Goal: Navigation & Orientation: Find specific page/section

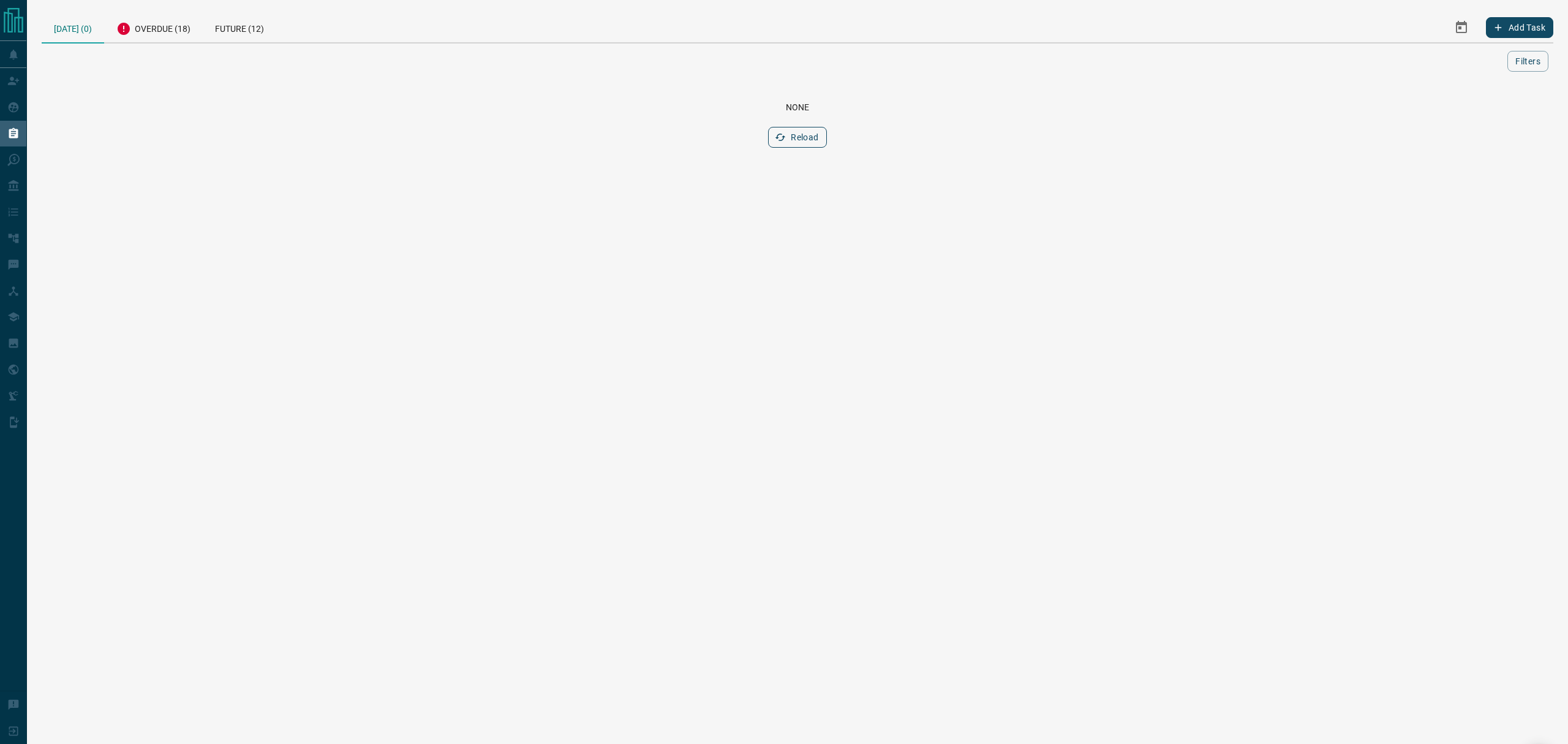
click at [784, 134] on icon "button" at bounding box center [780, 138] width 11 height 11
click at [817, 143] on button "Reload" at bounding box center [797, 137] width 58 height 21
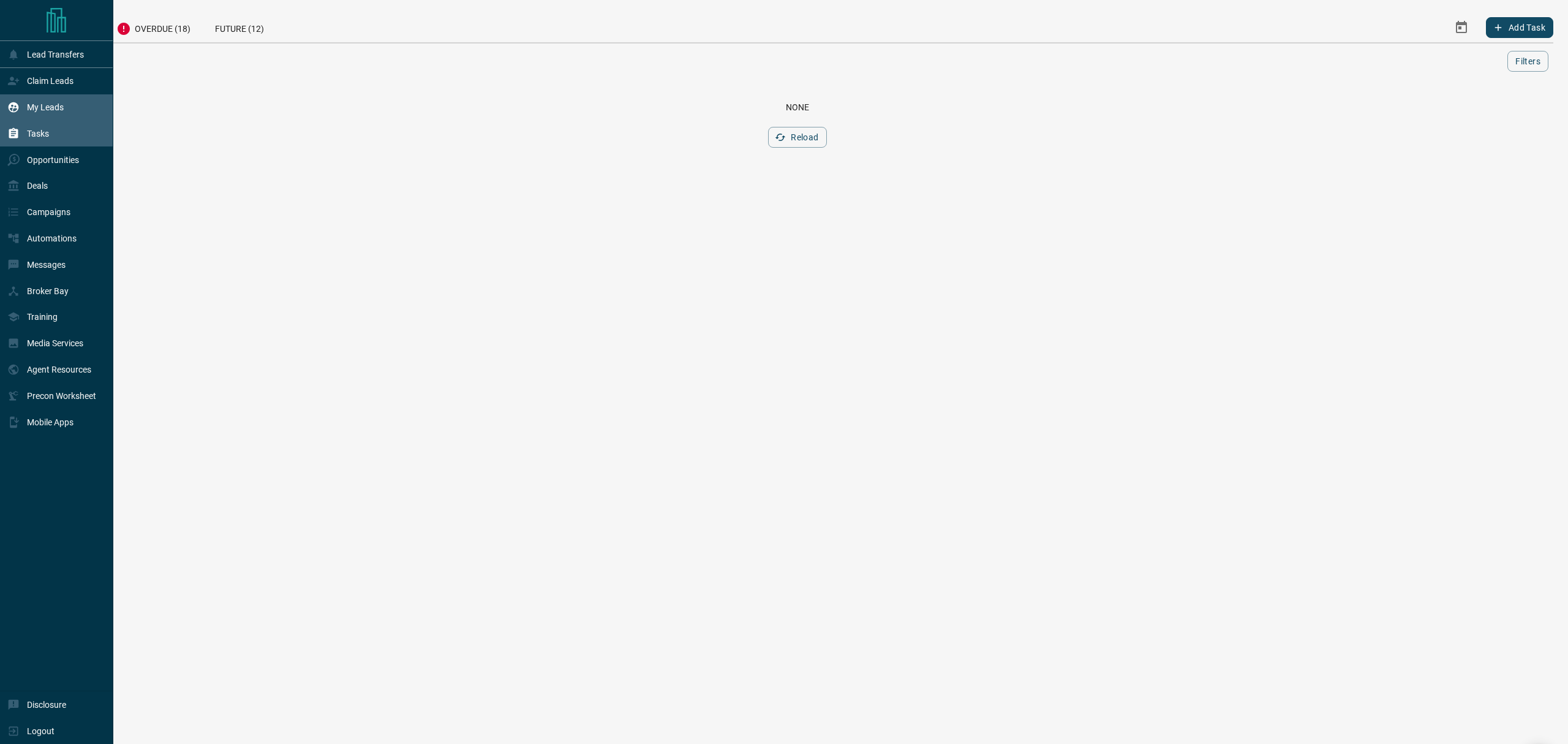
click at [6, 116] on div "My Leads" at bounding box center [57, 107] width 113 height 27
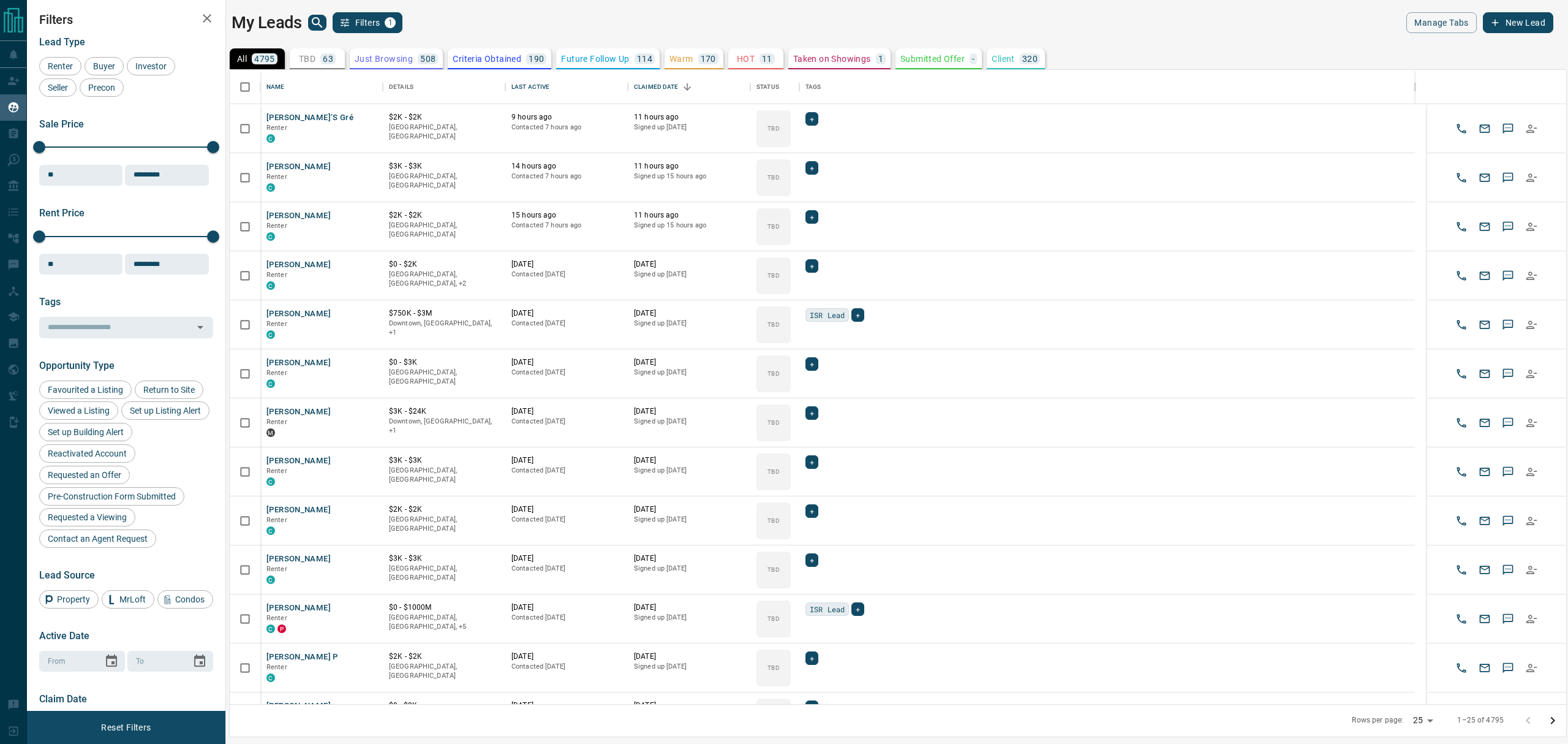
click at [312, 22] on icon "search button" at bounding box center [317, 22] width 11 height 11
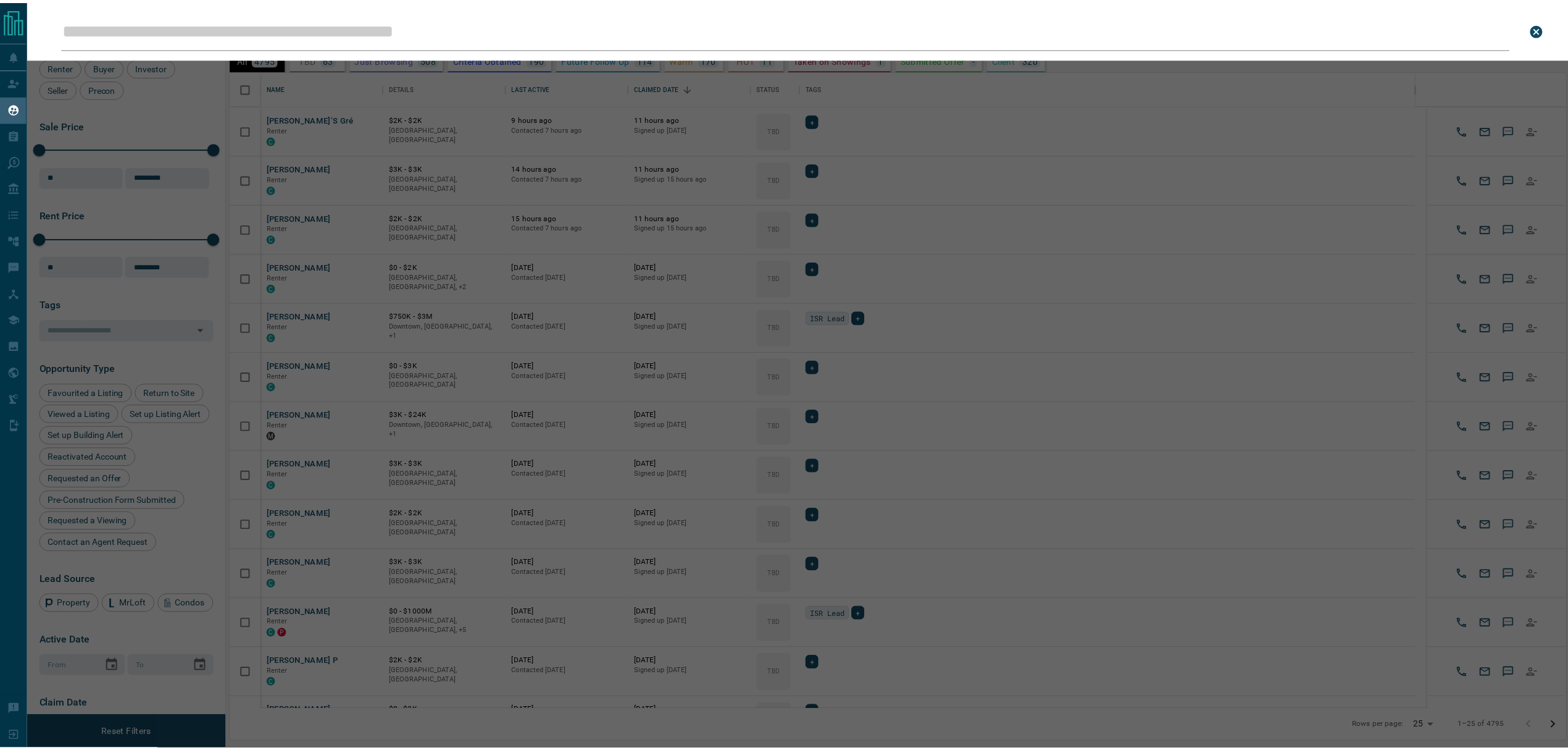
scroll to position [626, 1334]
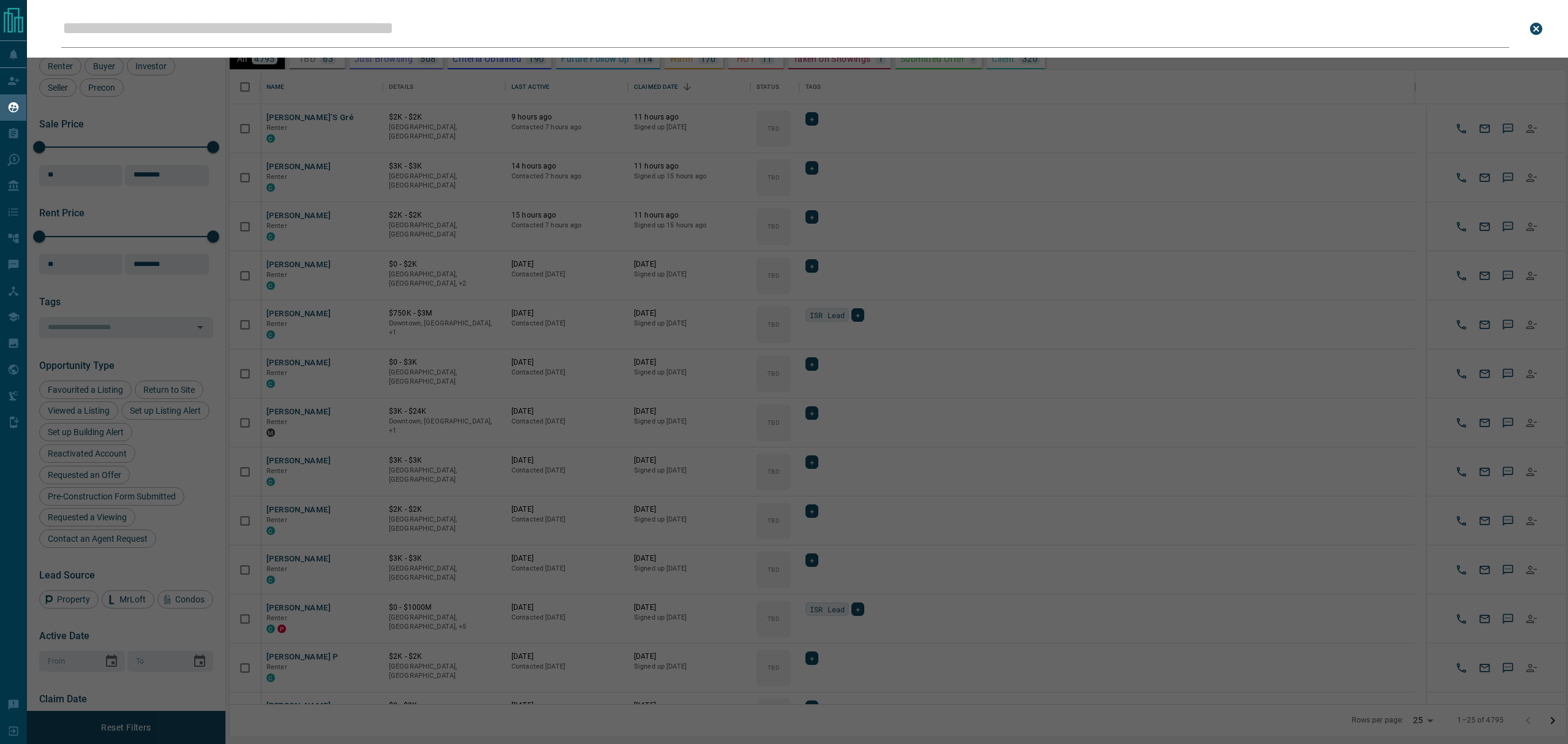
type input "**********"
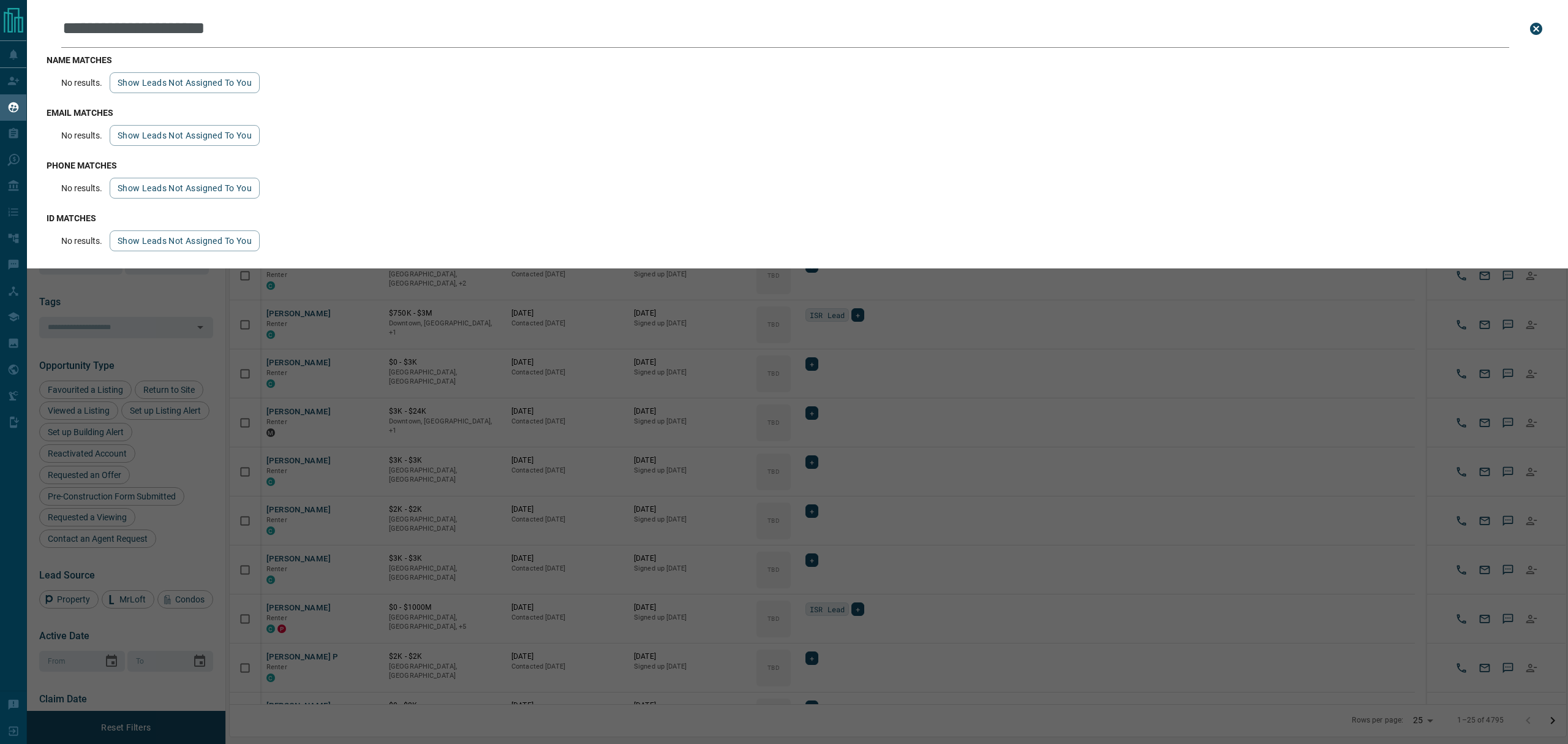
click at [199, 87] on button "Show leads not assigned to you" at bounding box center [184, 83] width 150 height 21
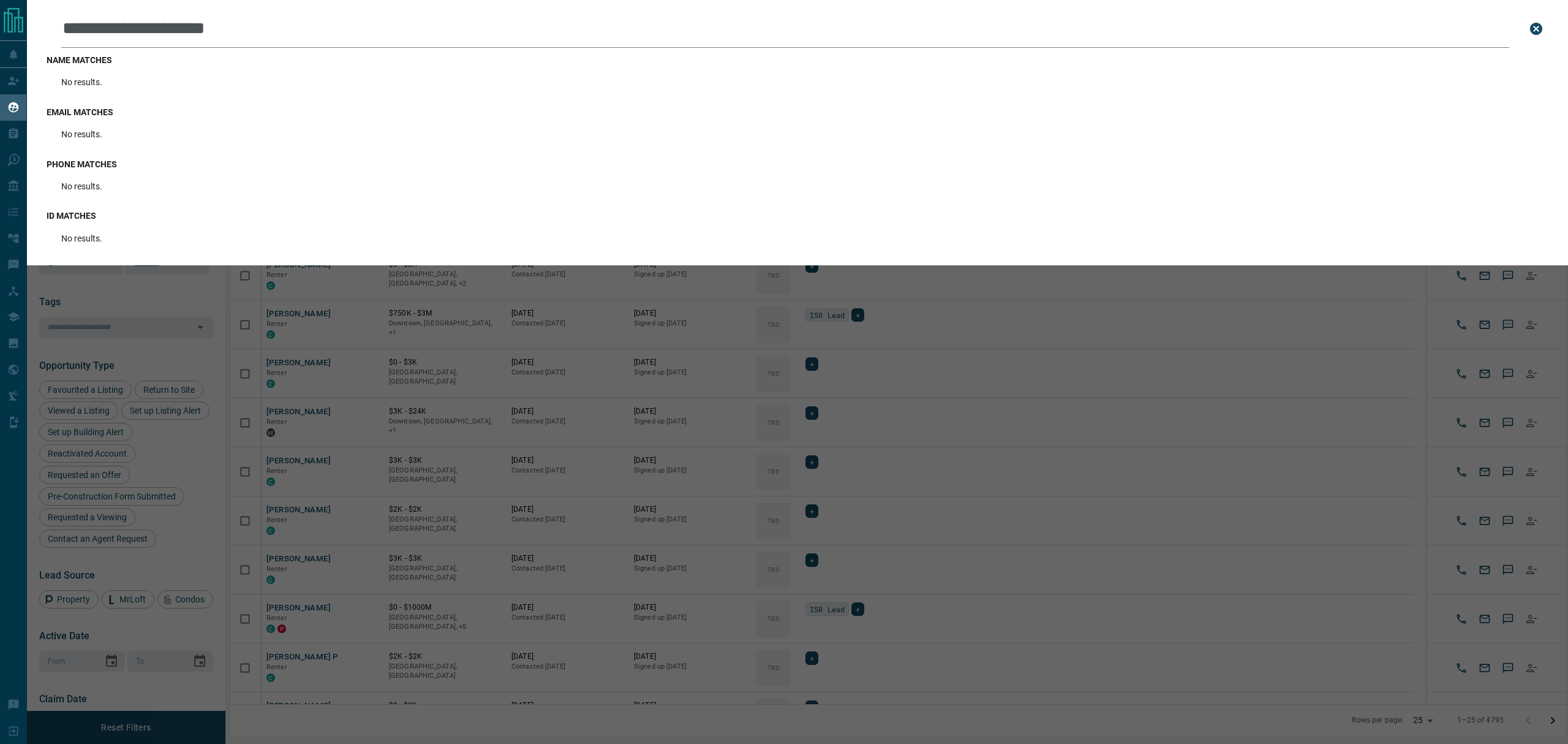
click at [677, 348] on div "**********" at bounding box center [810, 372] width 1568 height 744
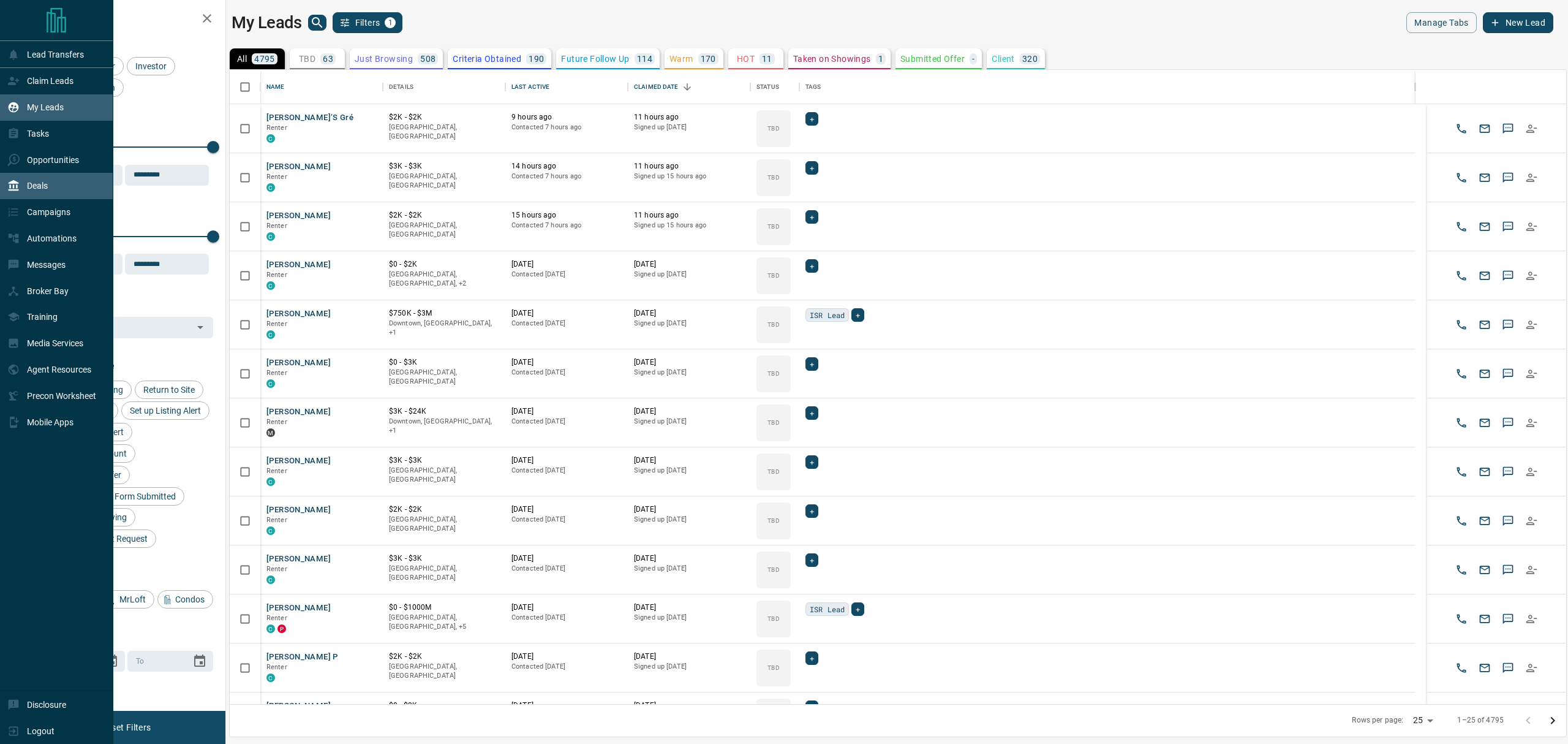
click at [4, 187] on div "Deals" at bounding box center [57, 186] width 113 height 27
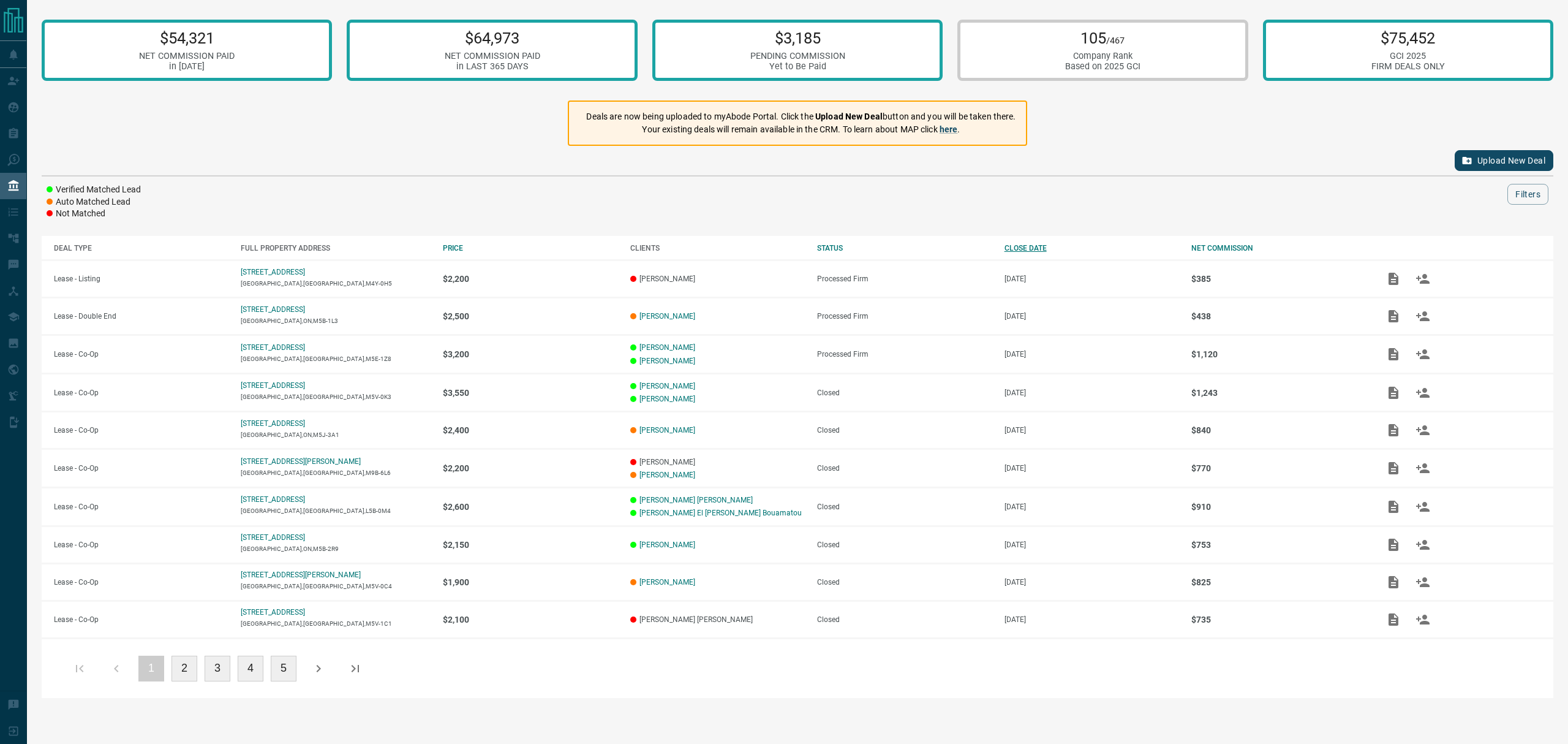
click at [1029, 245] on div "CLOSE DATE" at bounding box center [1092, 248] width 174 height 9
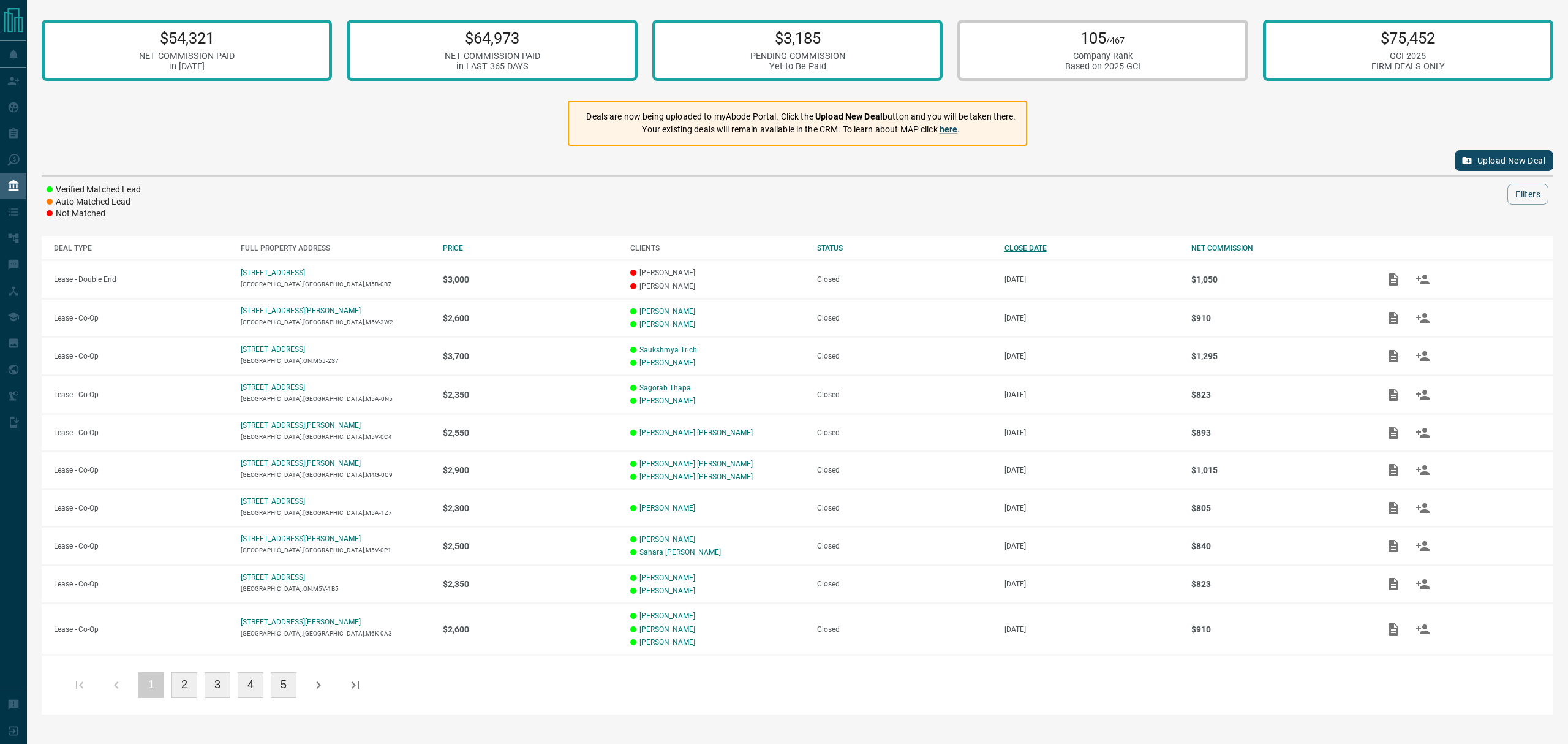
click at [1029, 245] on div "CLOSE DATE" at bounding box center [1092, 248] width 174 height 9
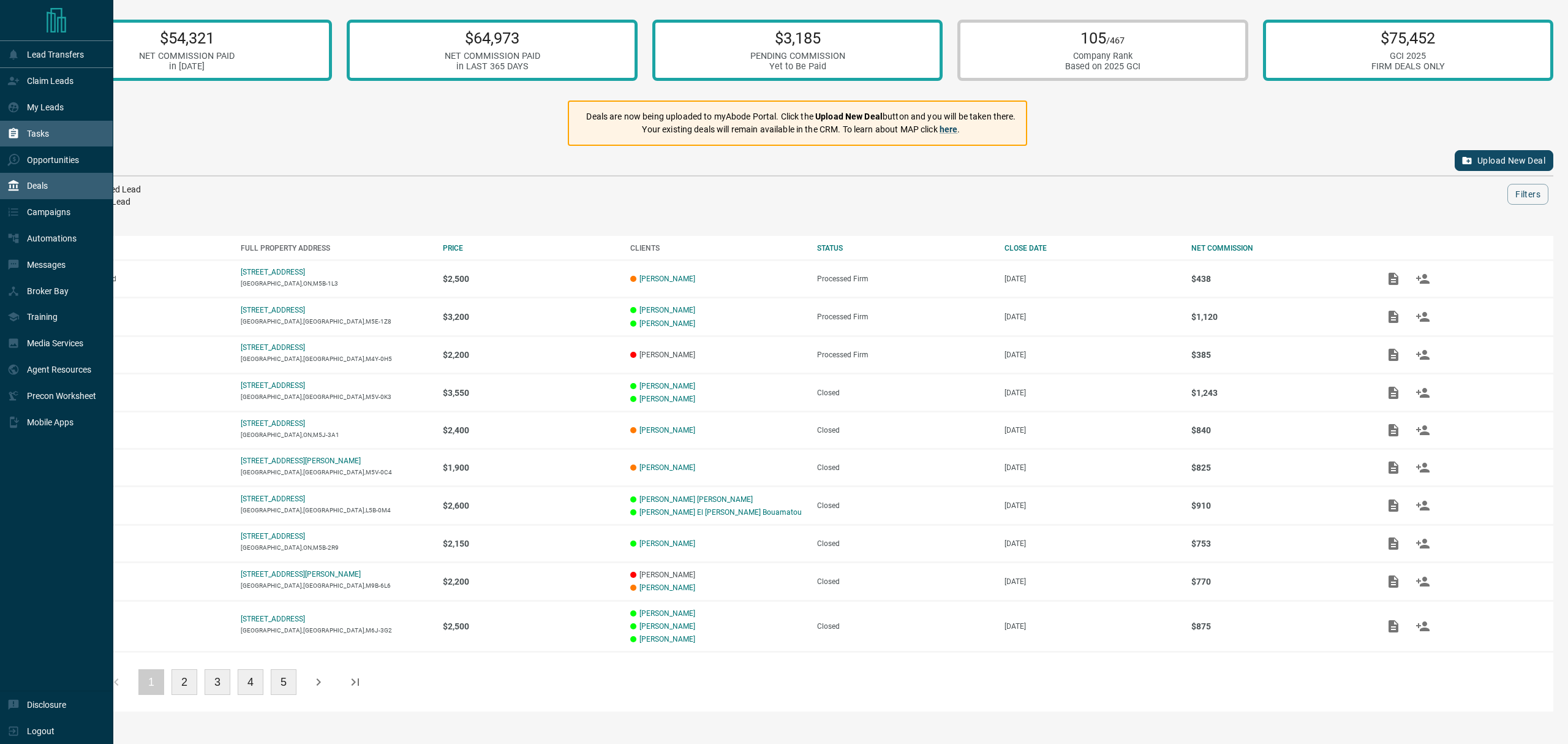
click at [32, 139] on p "Tasks" at bounding box center [37, 134] width 22 height 10
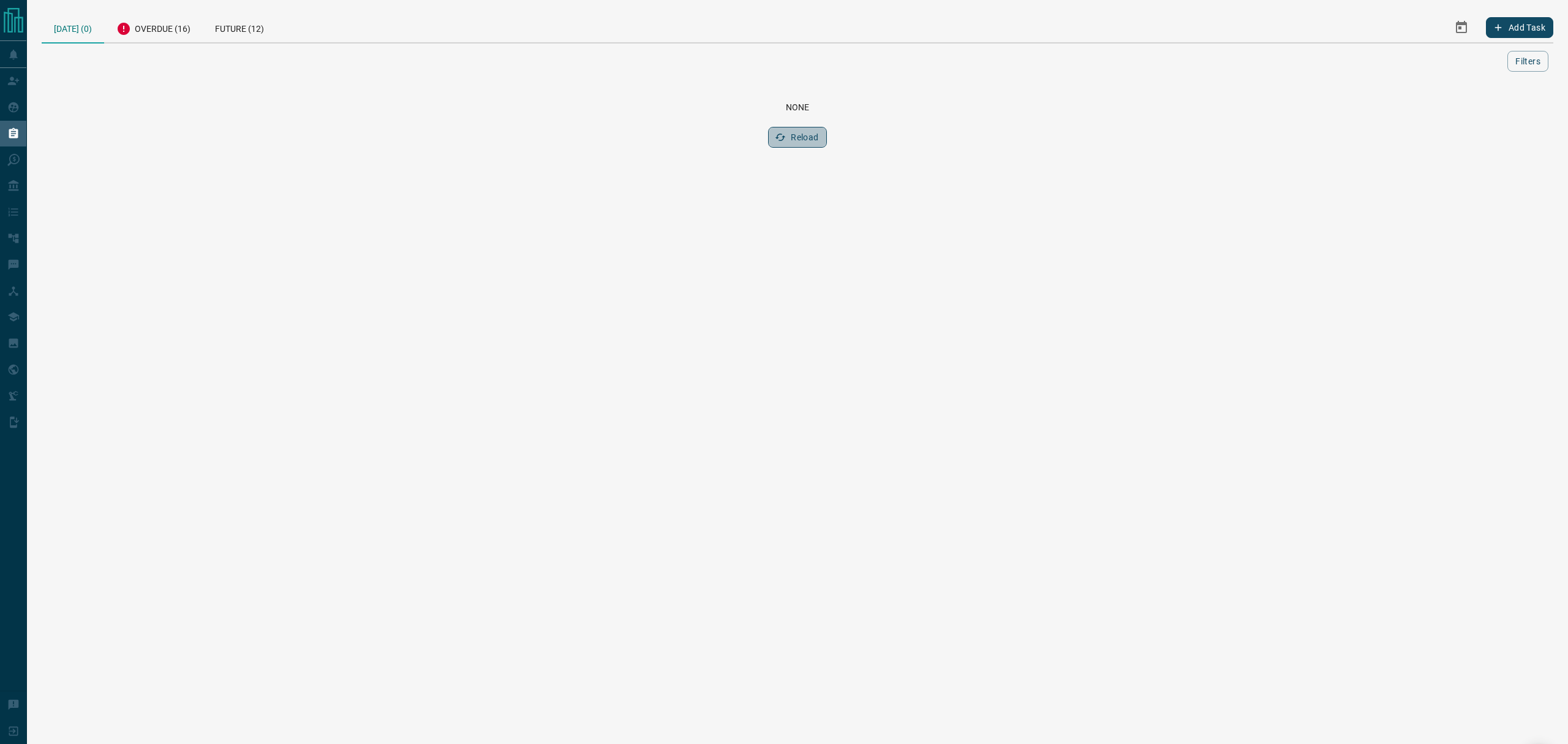
click at [805, 133] on button "Reload" at bounding box center [797, 137] width 58 height 21
click at [144, 29] on div "Overdue (16)" at bounding box center [153, 27] width 99 height 30
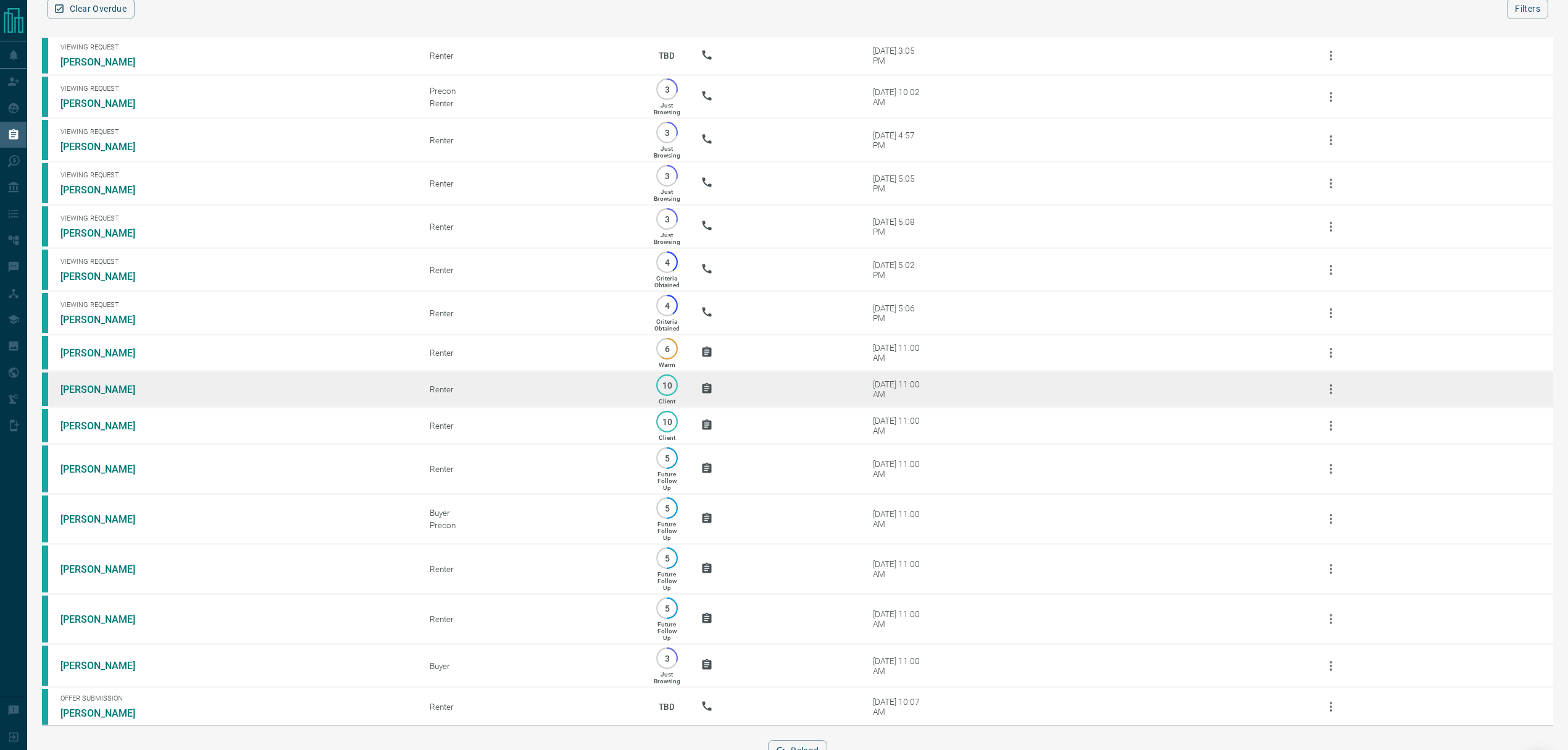
scroll to position [117, 0]
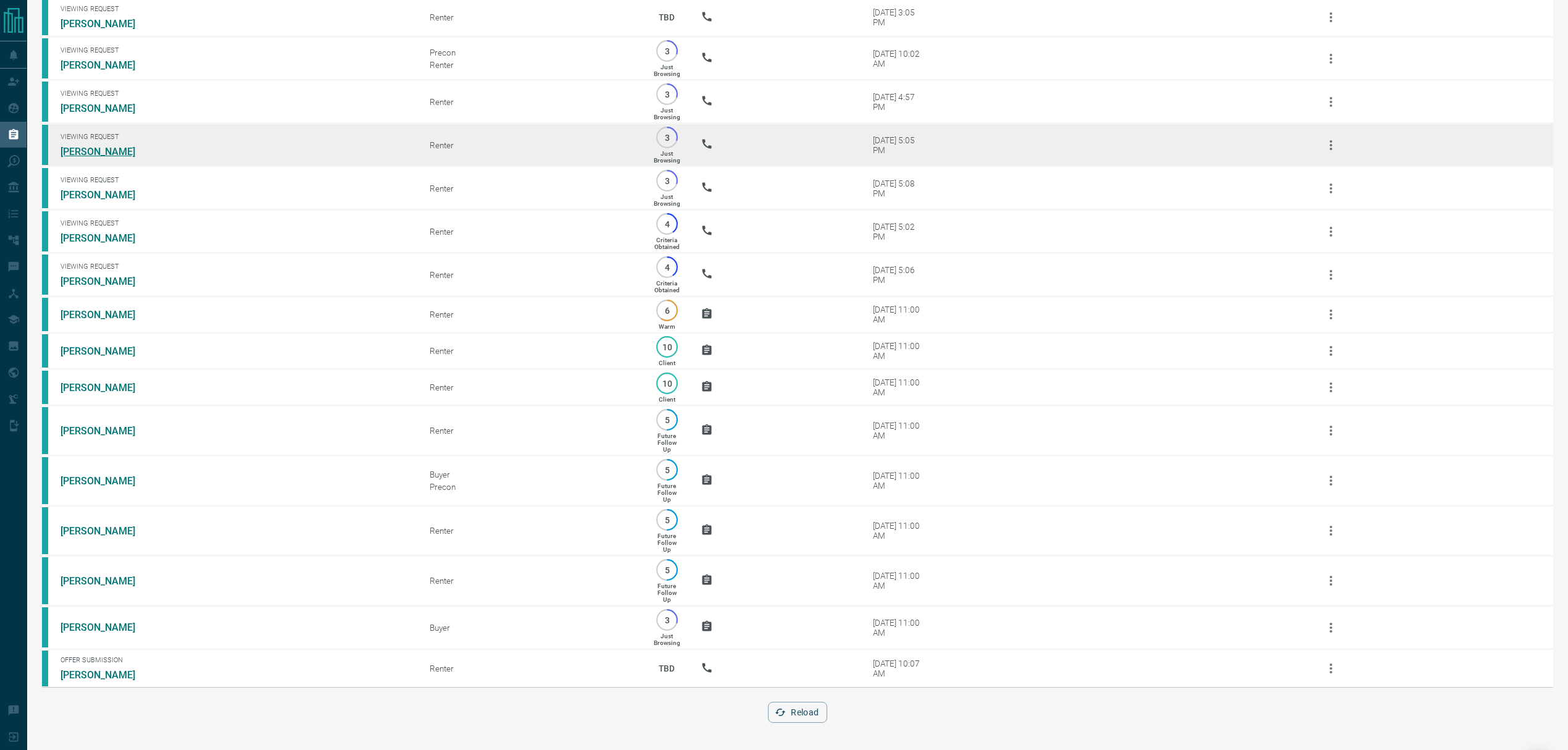
click at [99, 145] on link "[PERSON_NAME]" at bounding box center [106, 151] width 92 height 11
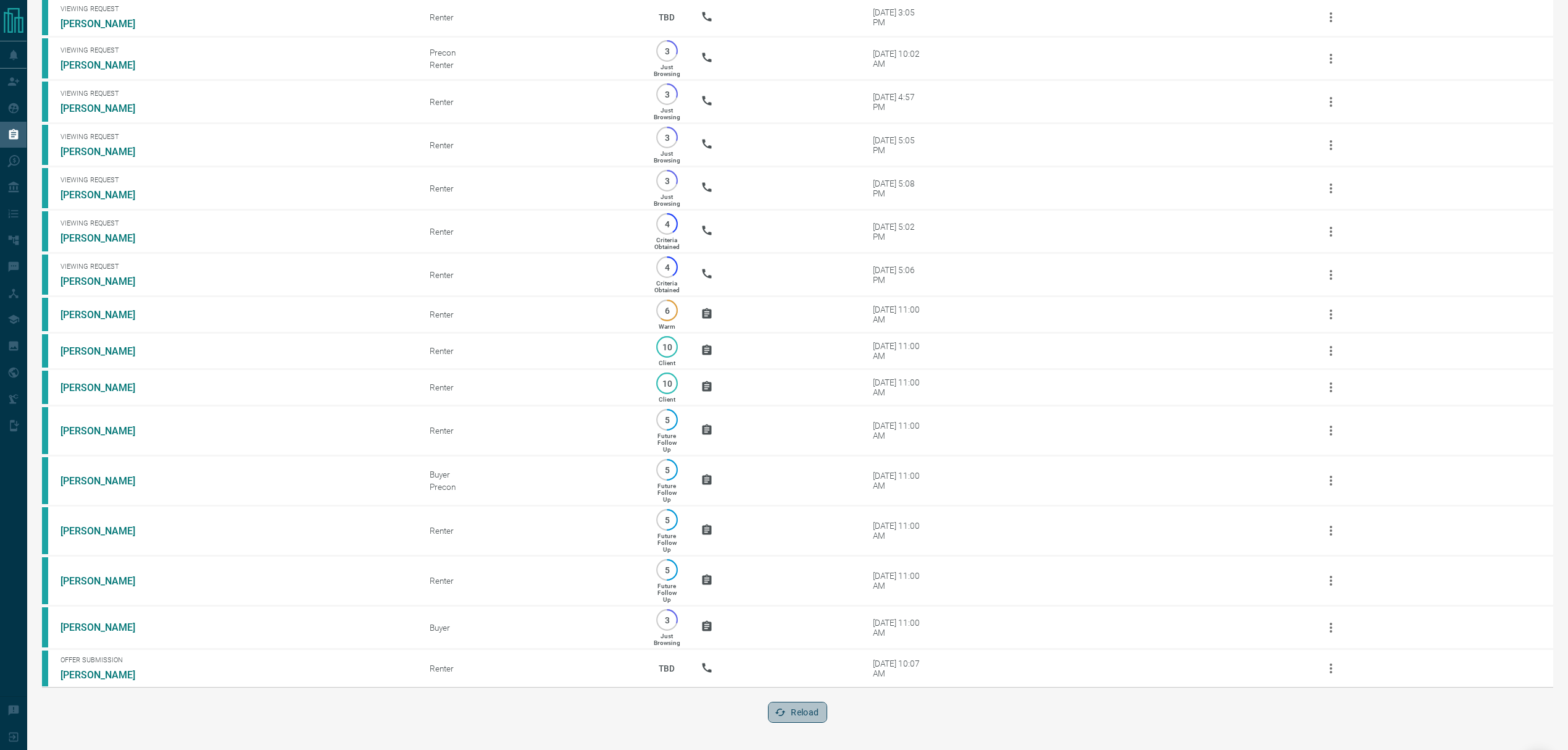
click at [782, 709] on icon "button" at bounding box center [781, 712] width 11 height 11
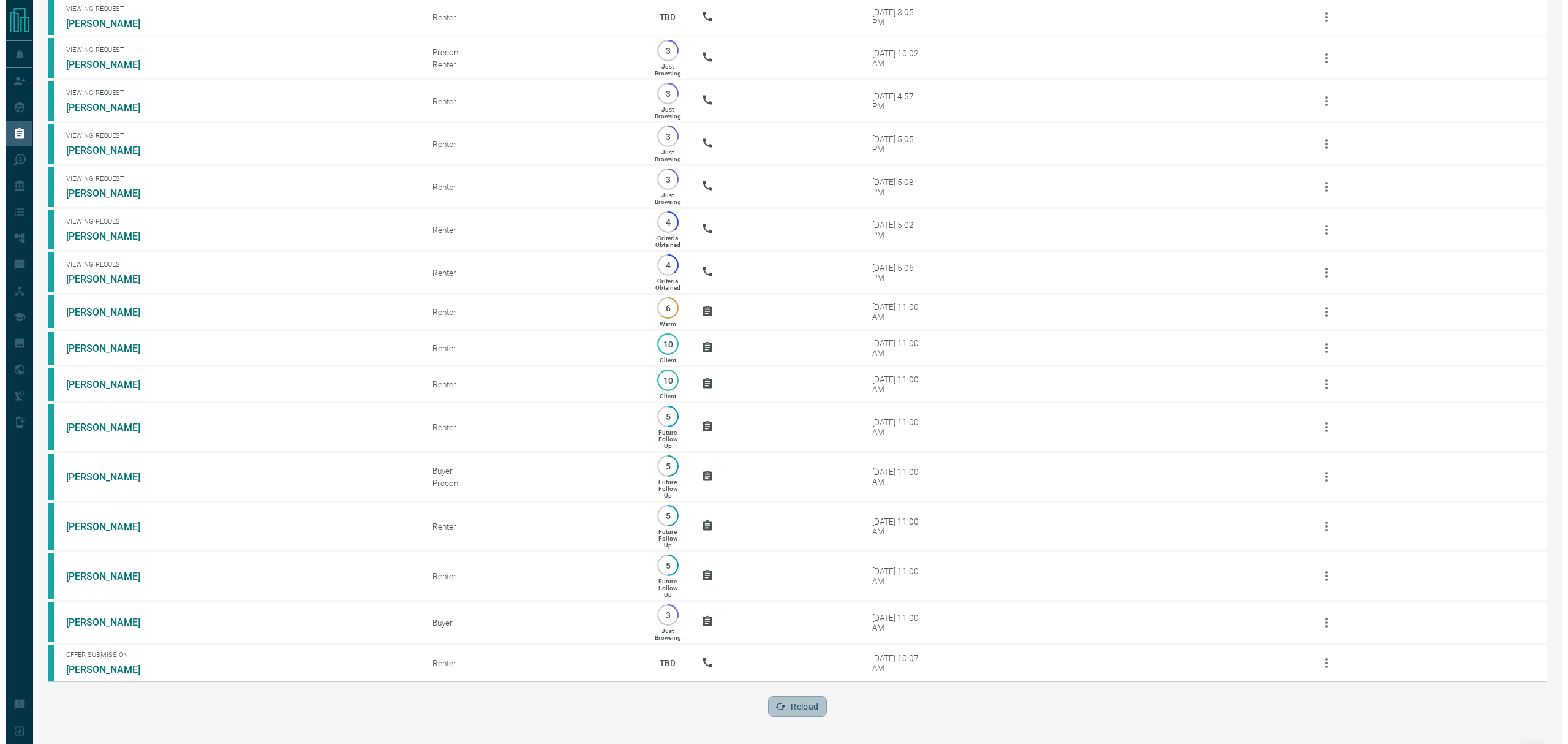
scroll to position [0, 0]
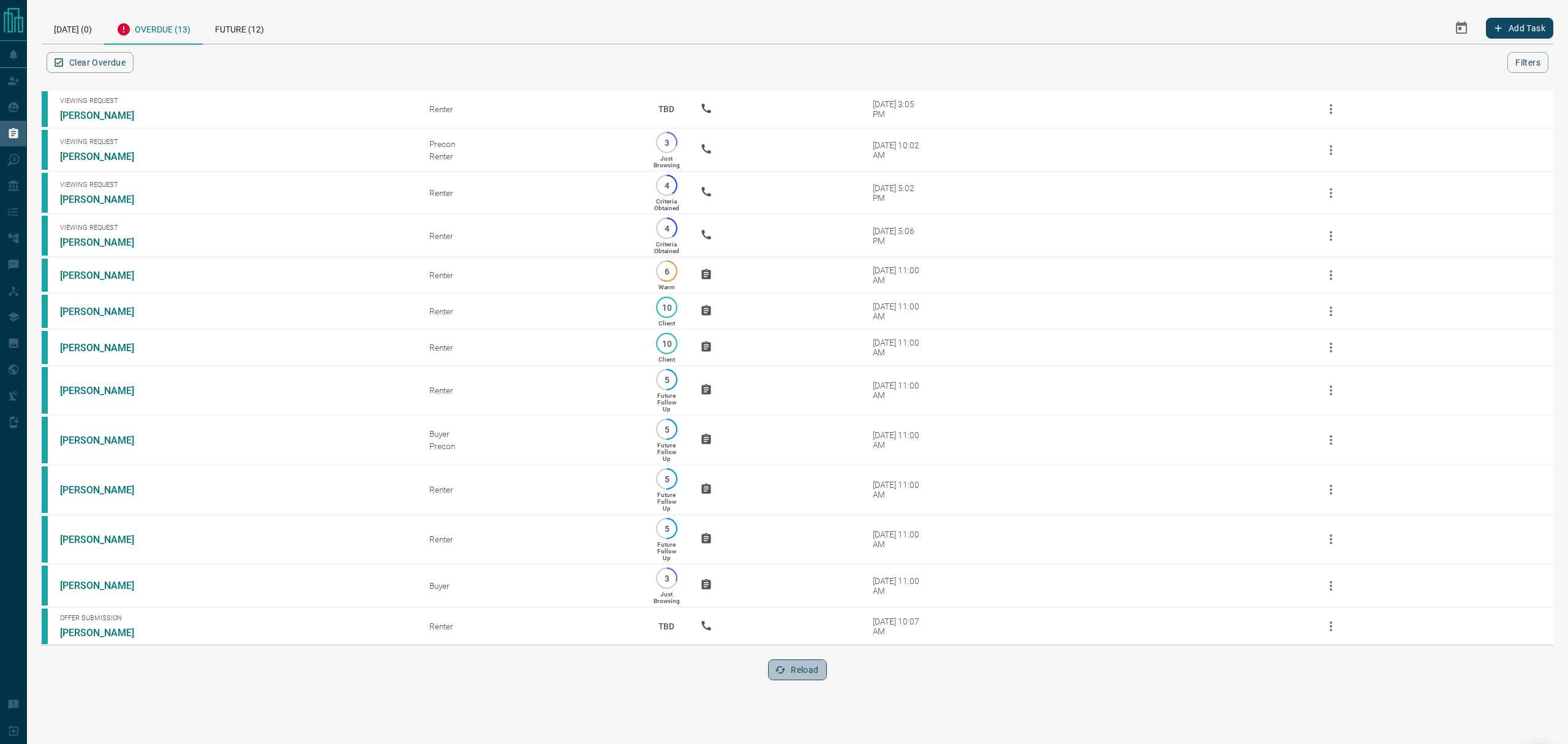
click at [797, 680] on button "Reload" at bounding box center [797, 669] width 58 height 21
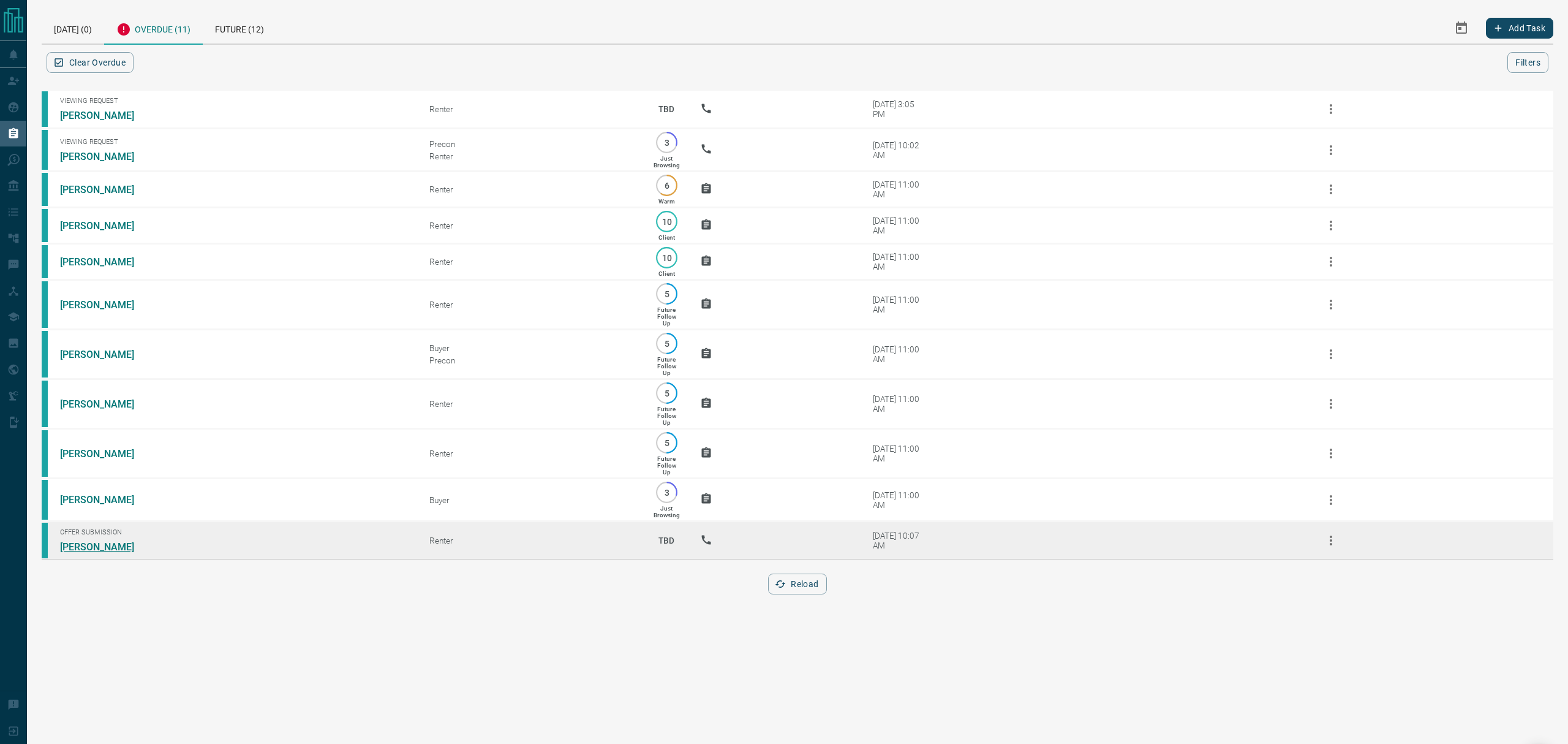
click at [84, 553] on link "[PERSON_NAME]" at bounding box center [105, 546] width 92 height 11
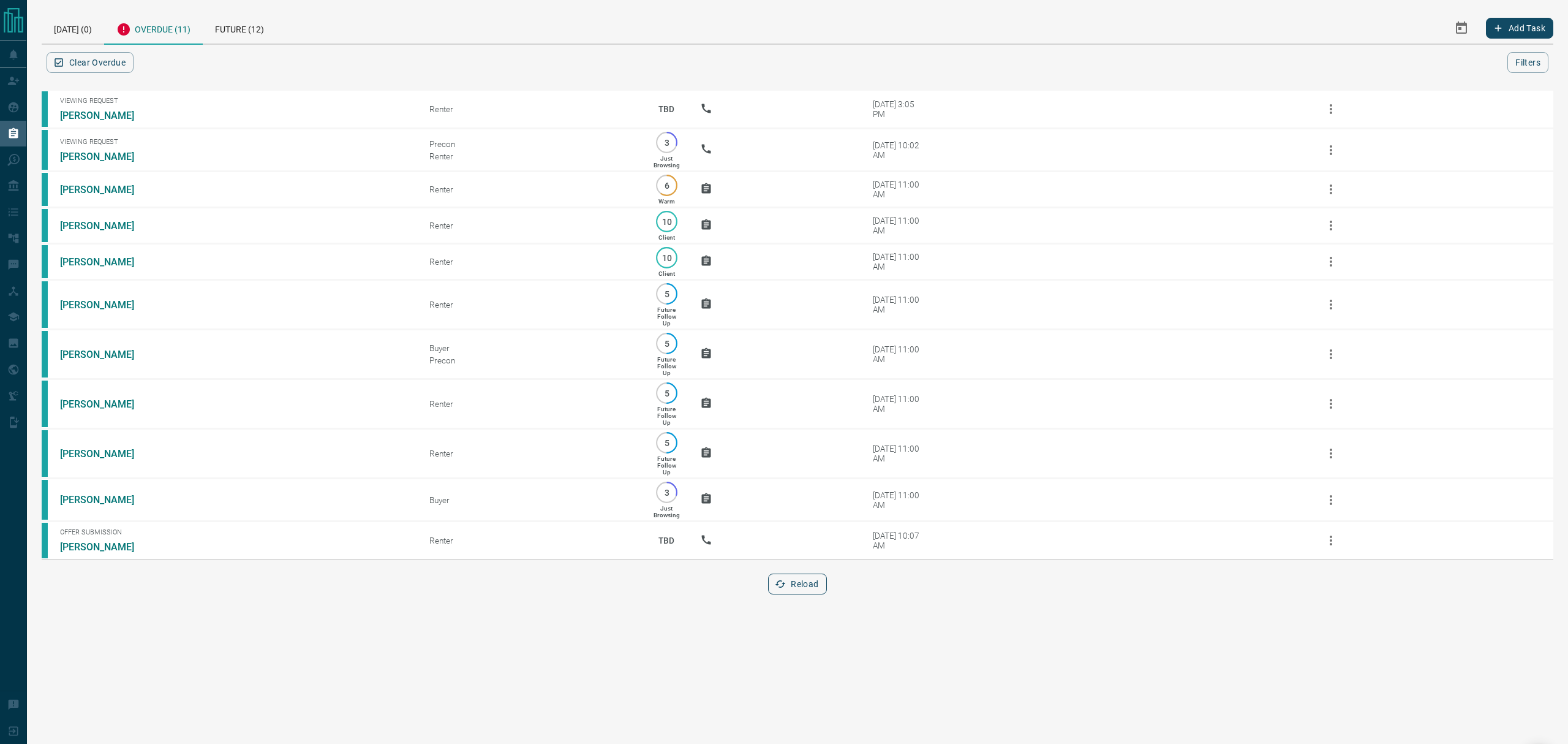
click at [797, 594] on button "Reload" at bounding box center [797, 584] width 58 height 21
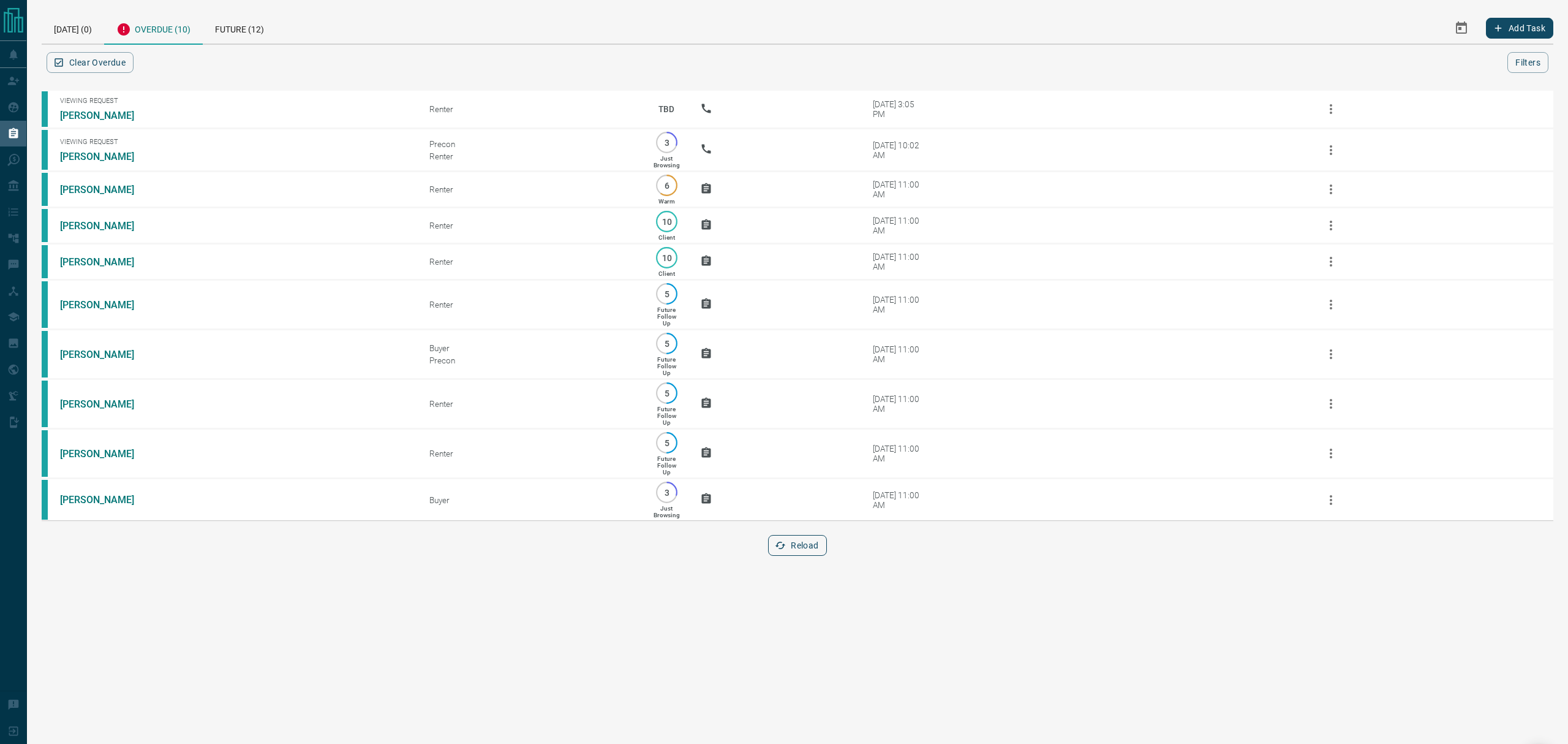
click at [784, 551] on icon "button" at bounding box center [780, 545] width 11 height 11
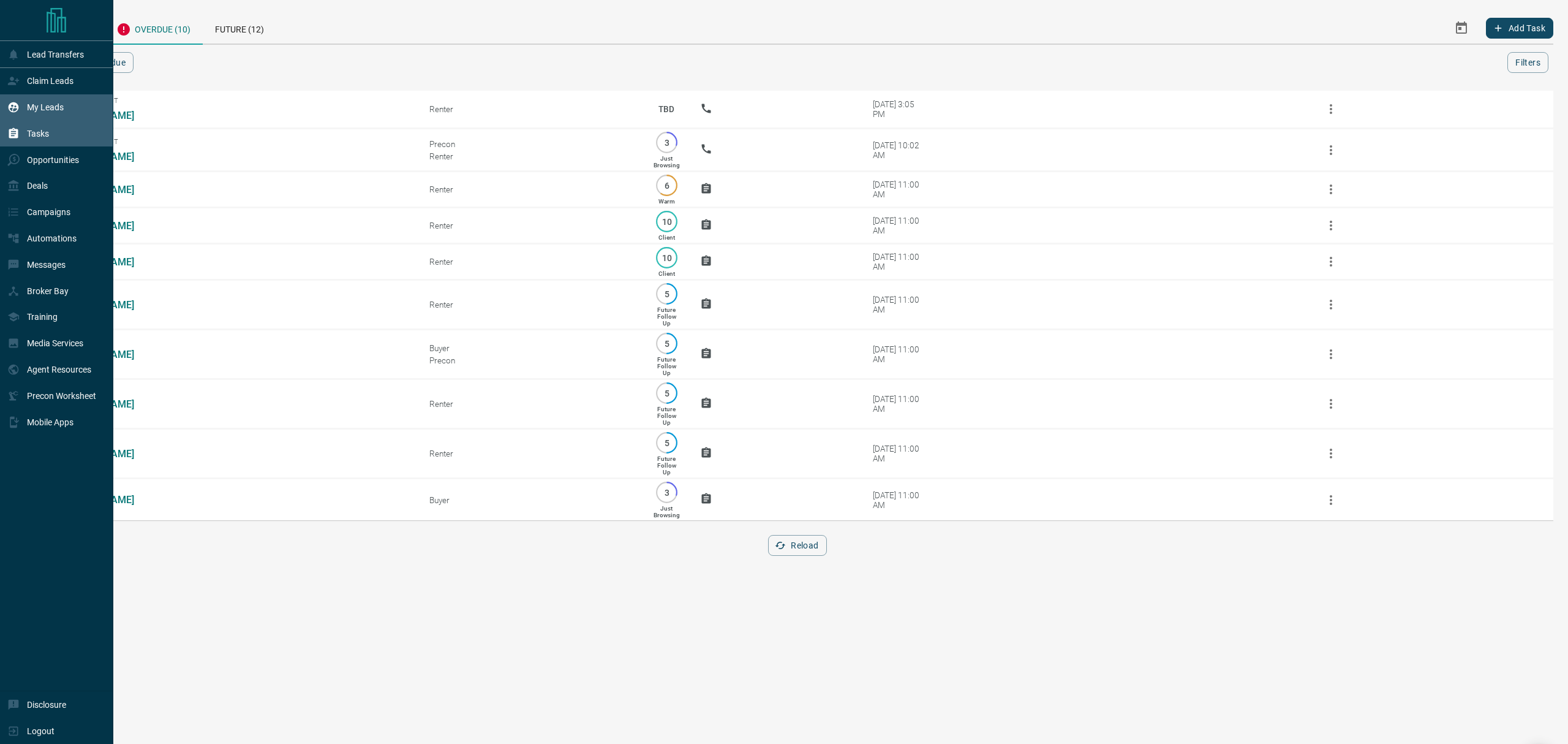
click at [6, 101] on div "My Leads" at bounding box center [57, 107] width 113 height 27
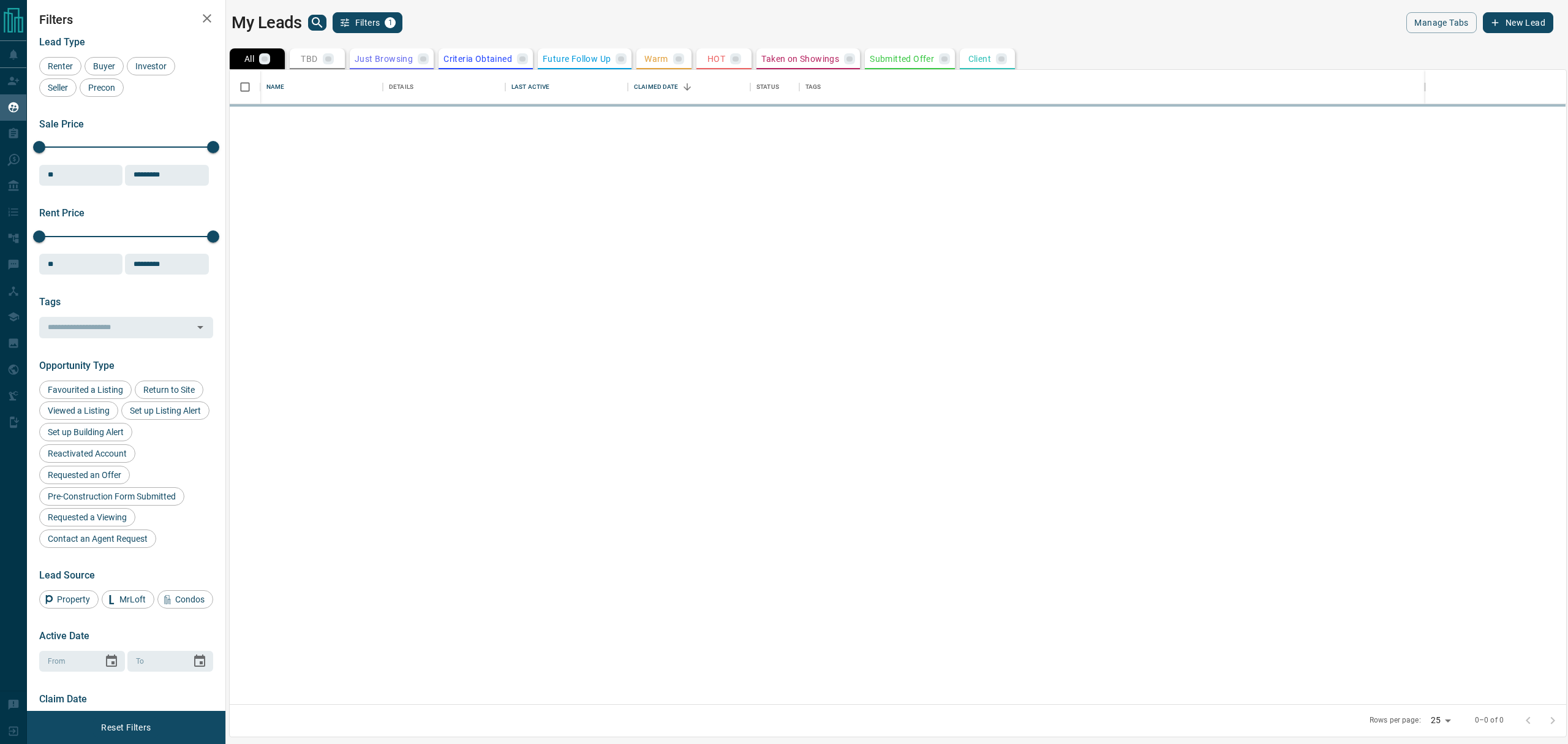
scroll to position [621, 1323]
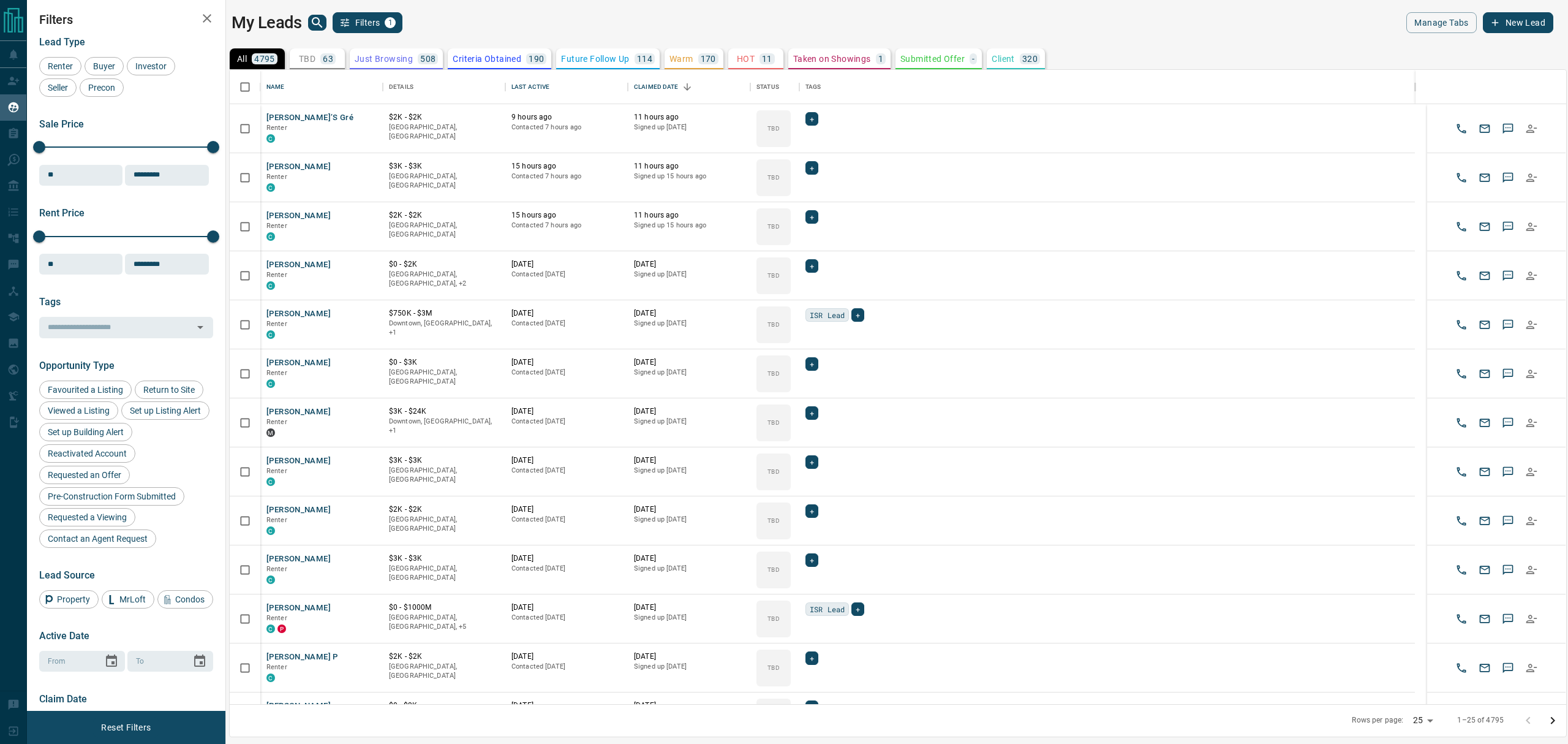
click at [314, 21] on icon "search button" at bounding box center [317, 23] width 15 height 15
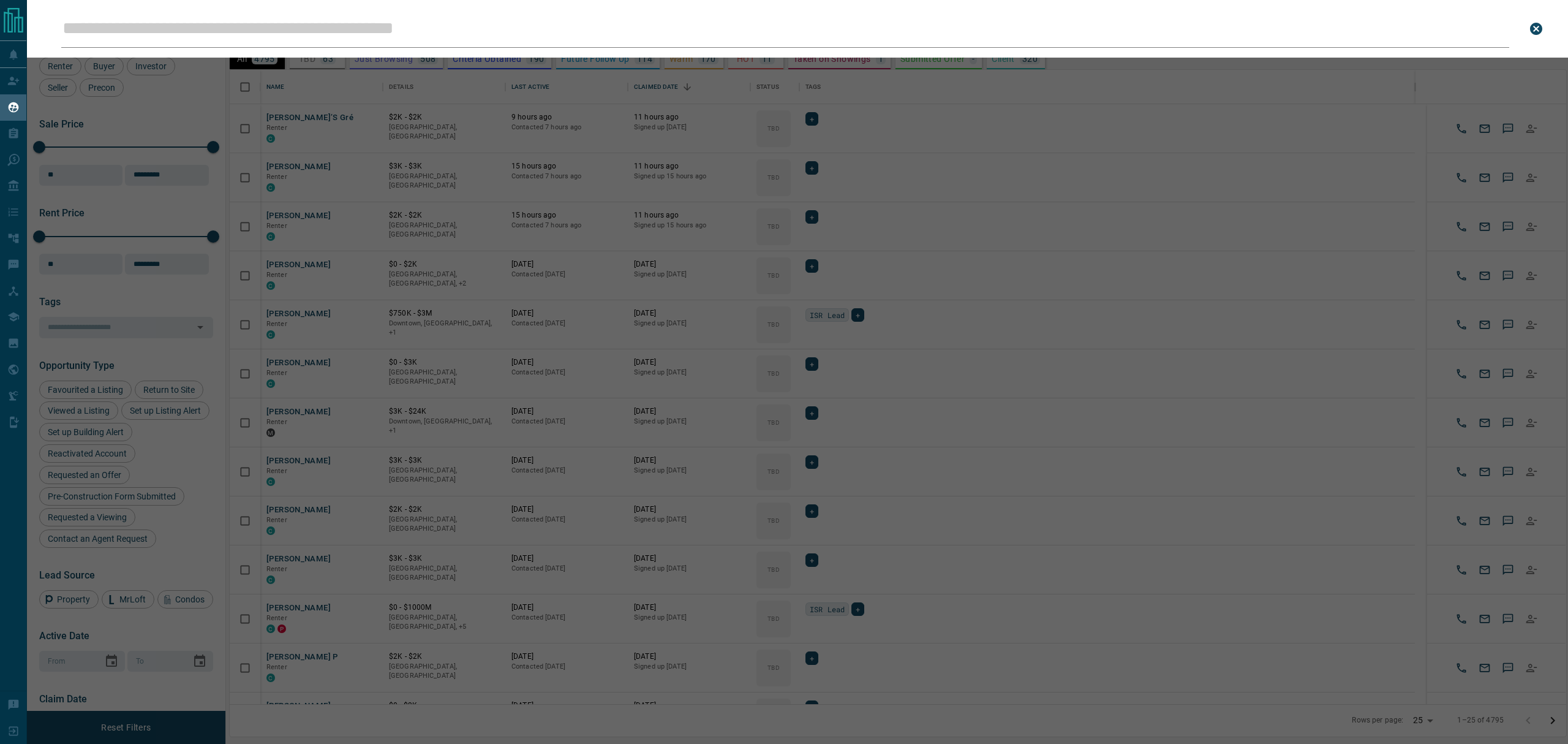
type input "**********"
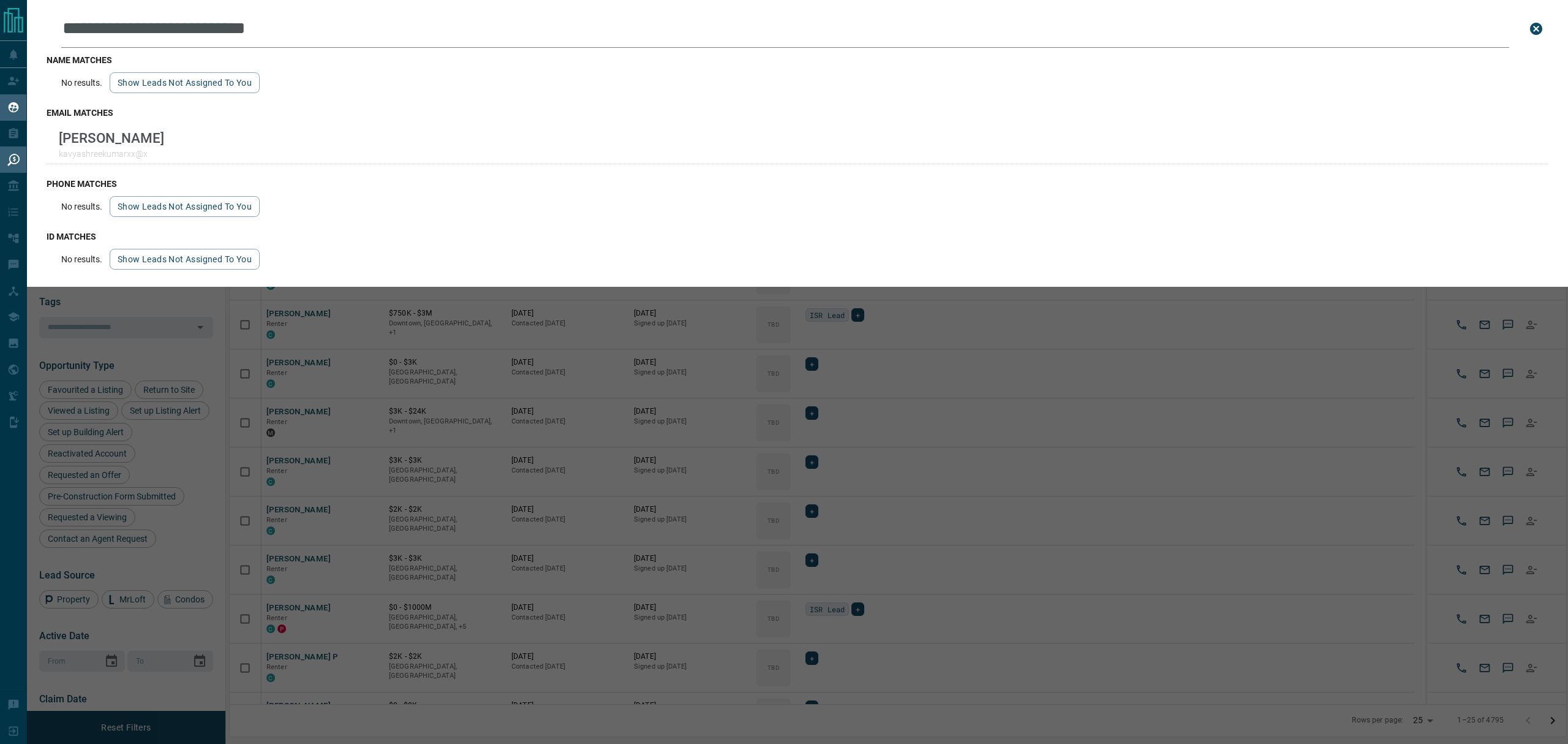
click at [596, 478] on div "**********" at bounding box center [810, 372] width 1568 height 744
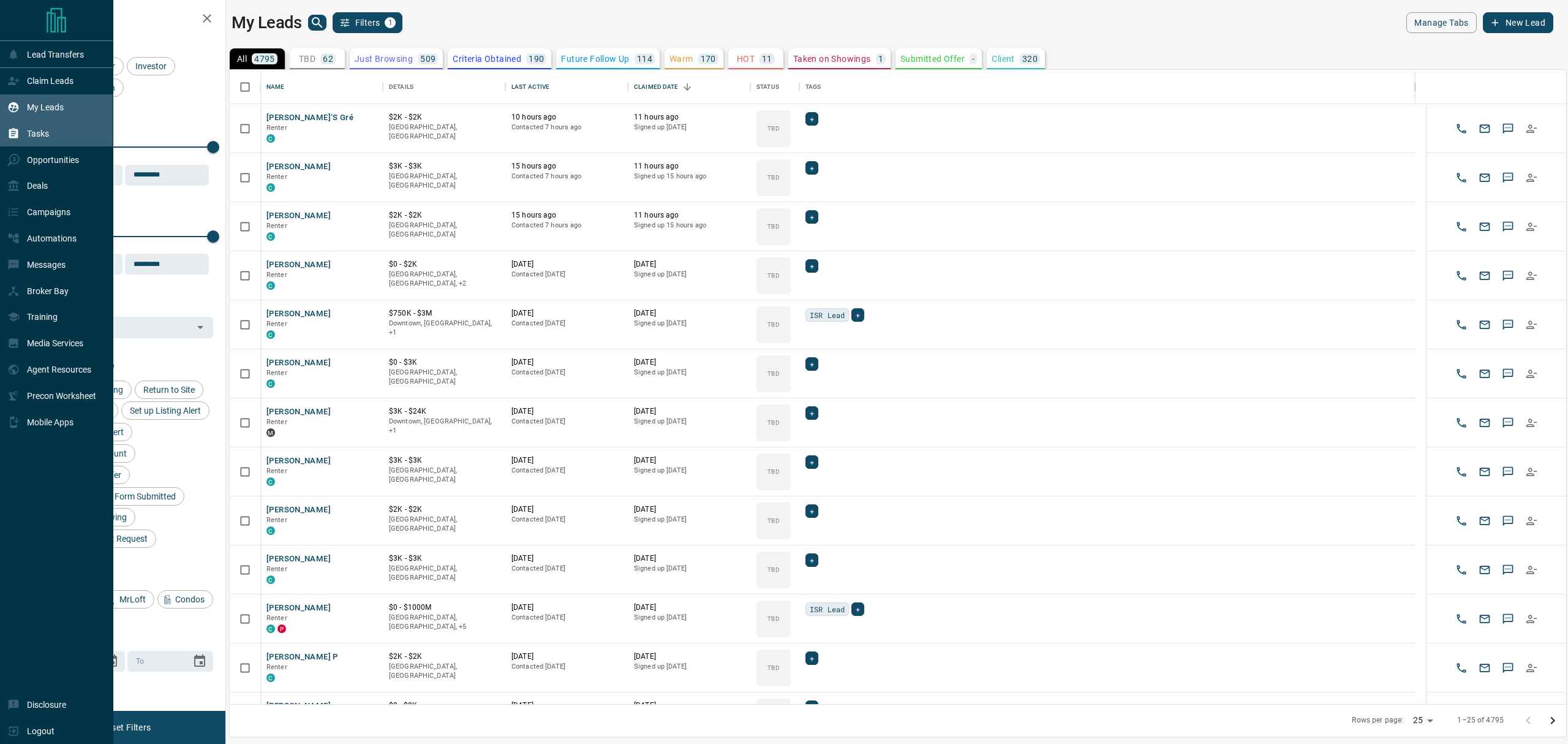
click at [5, 119] on div "My Leads" at bounding box center [57, 107] width 113 height 27
click at [9, 126] on div "Tasks" at bounding box center [28, 134] width 41 height 20
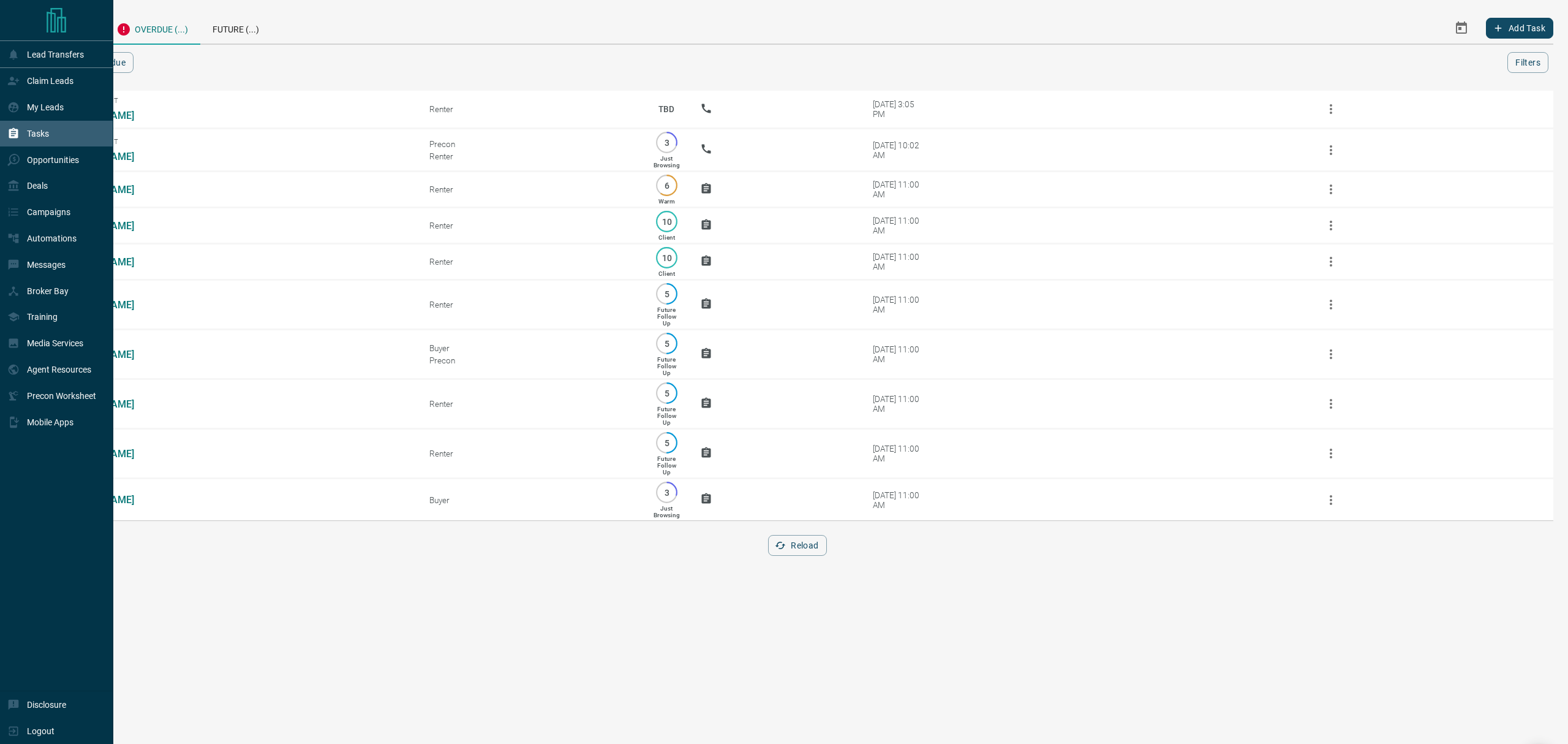
click at [11, 135] on icon at bounding box center [13, 133] width 9 height 11
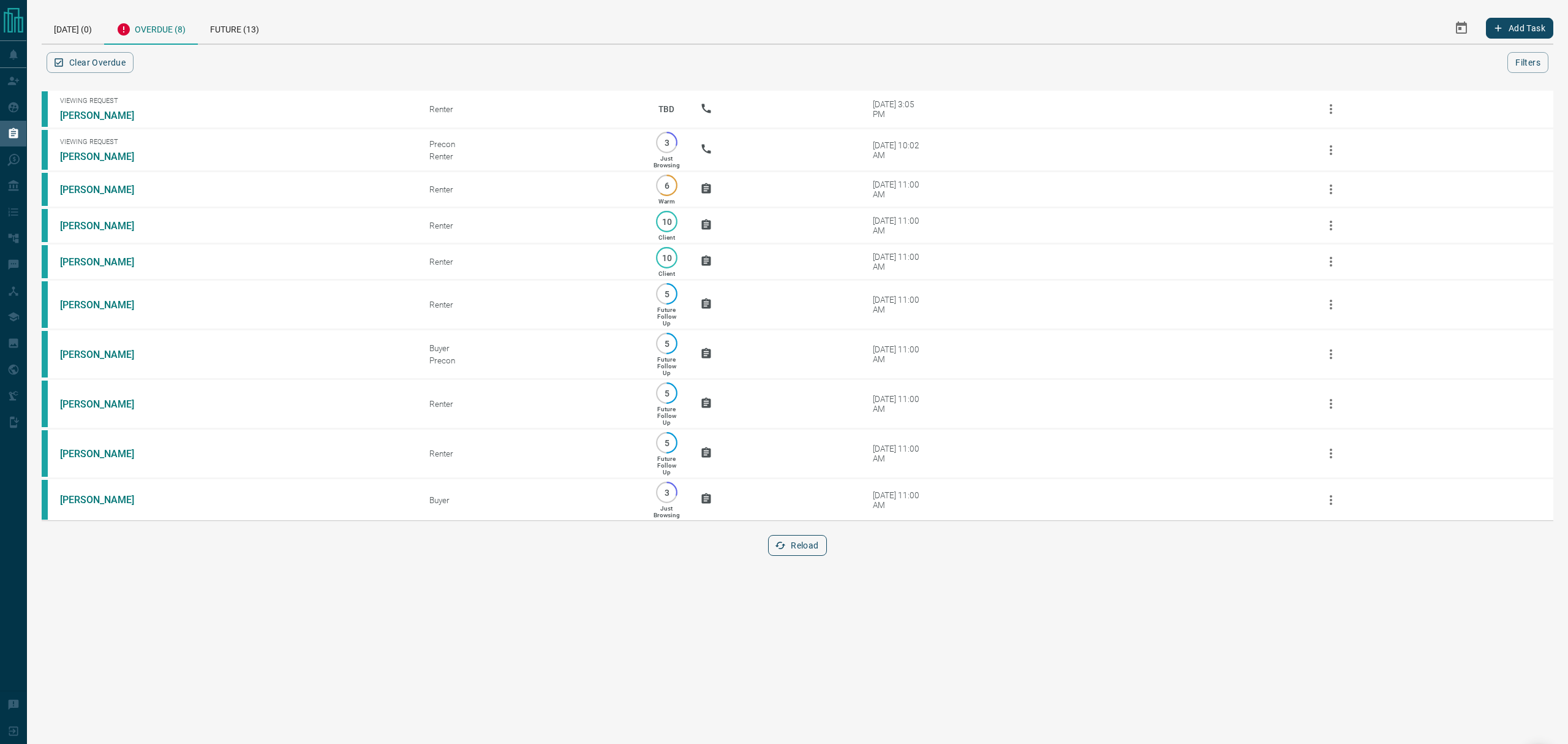
click at [792, 556] on button "Reload" at bounding box center [797, 545] width 58 height 21
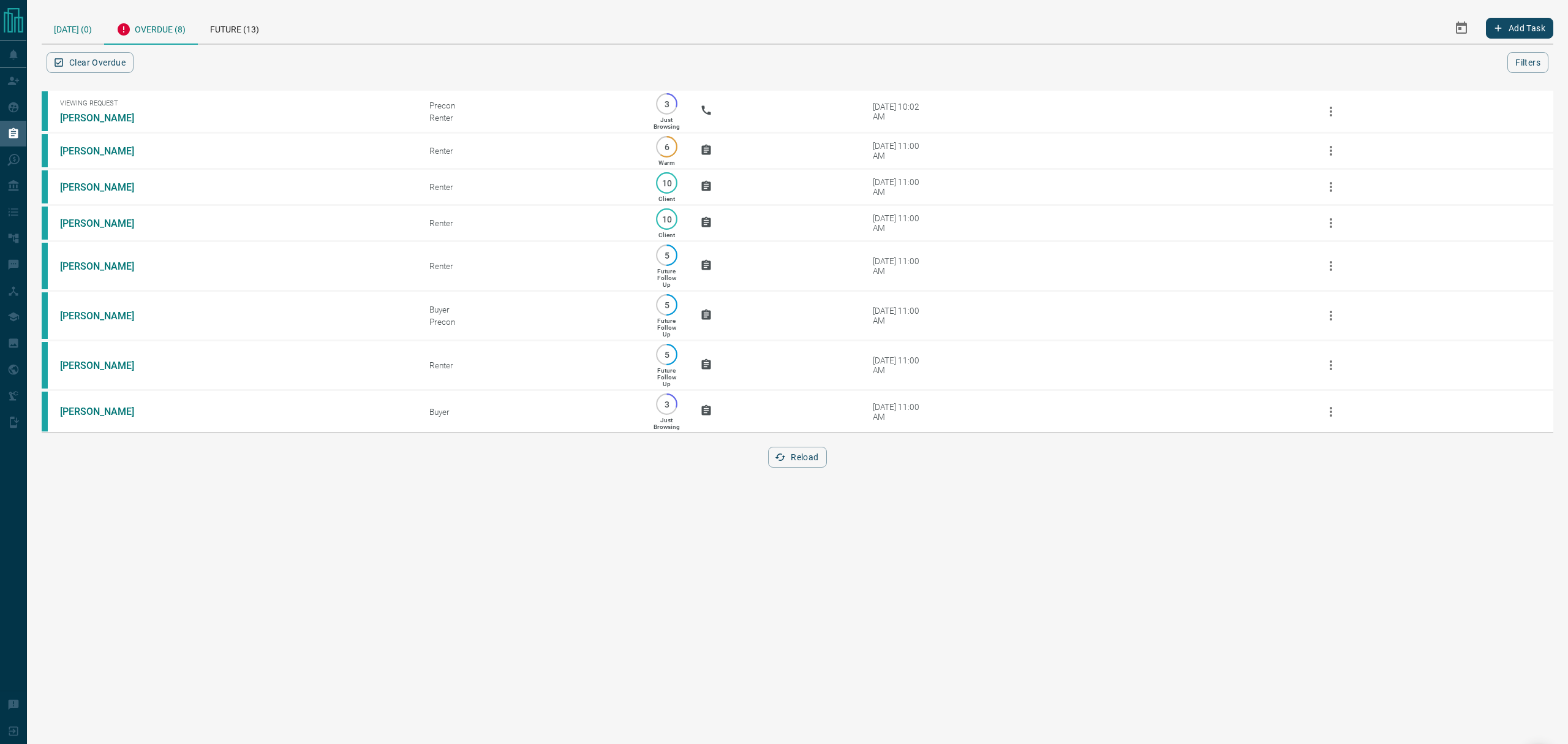
click at [84, 26] on div "[DATE] (0)" at bounding box center [72, 28] width 62 height 32
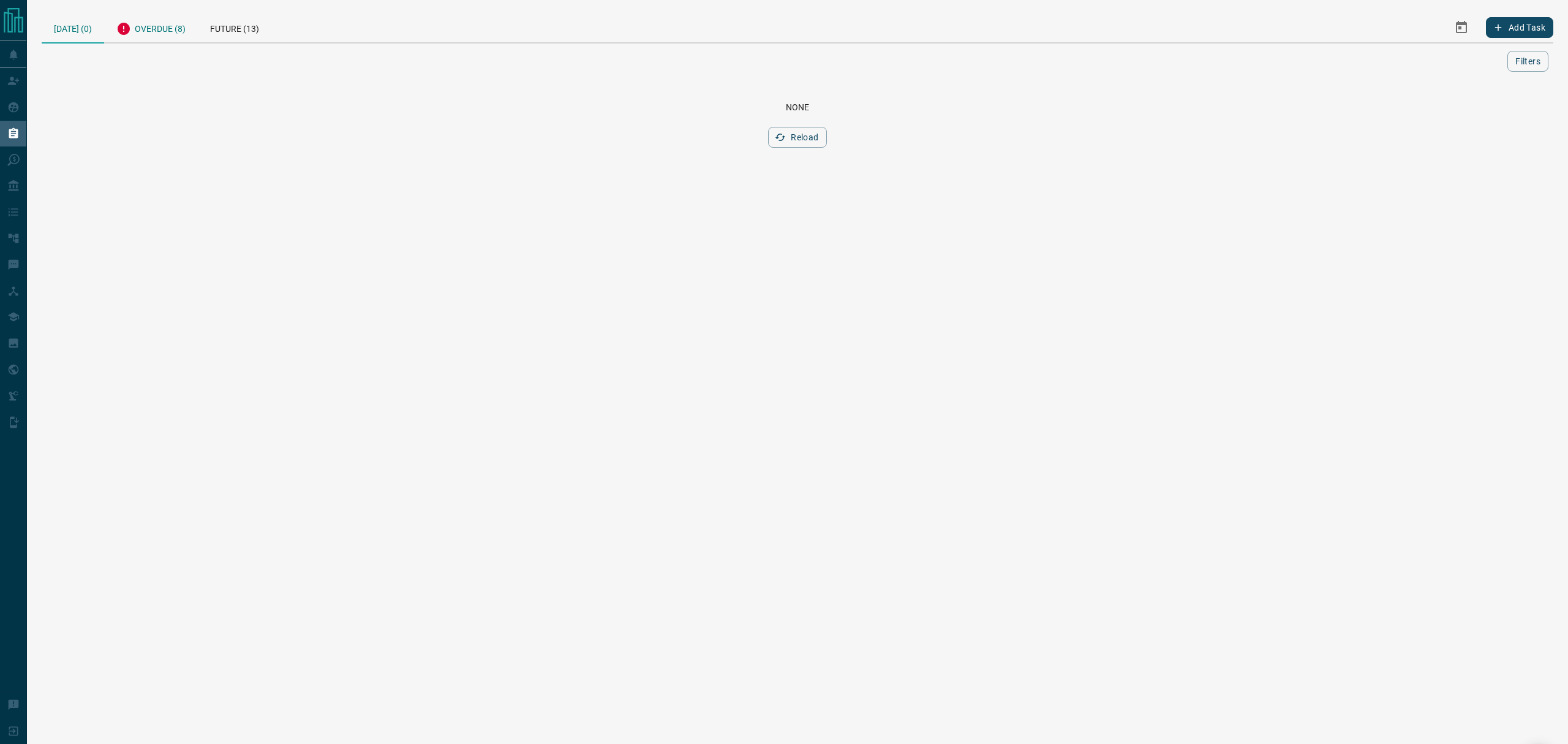
click at [122, 37] on div "Overdue (8)" at bounding box center [151, 27] width 94 height 30
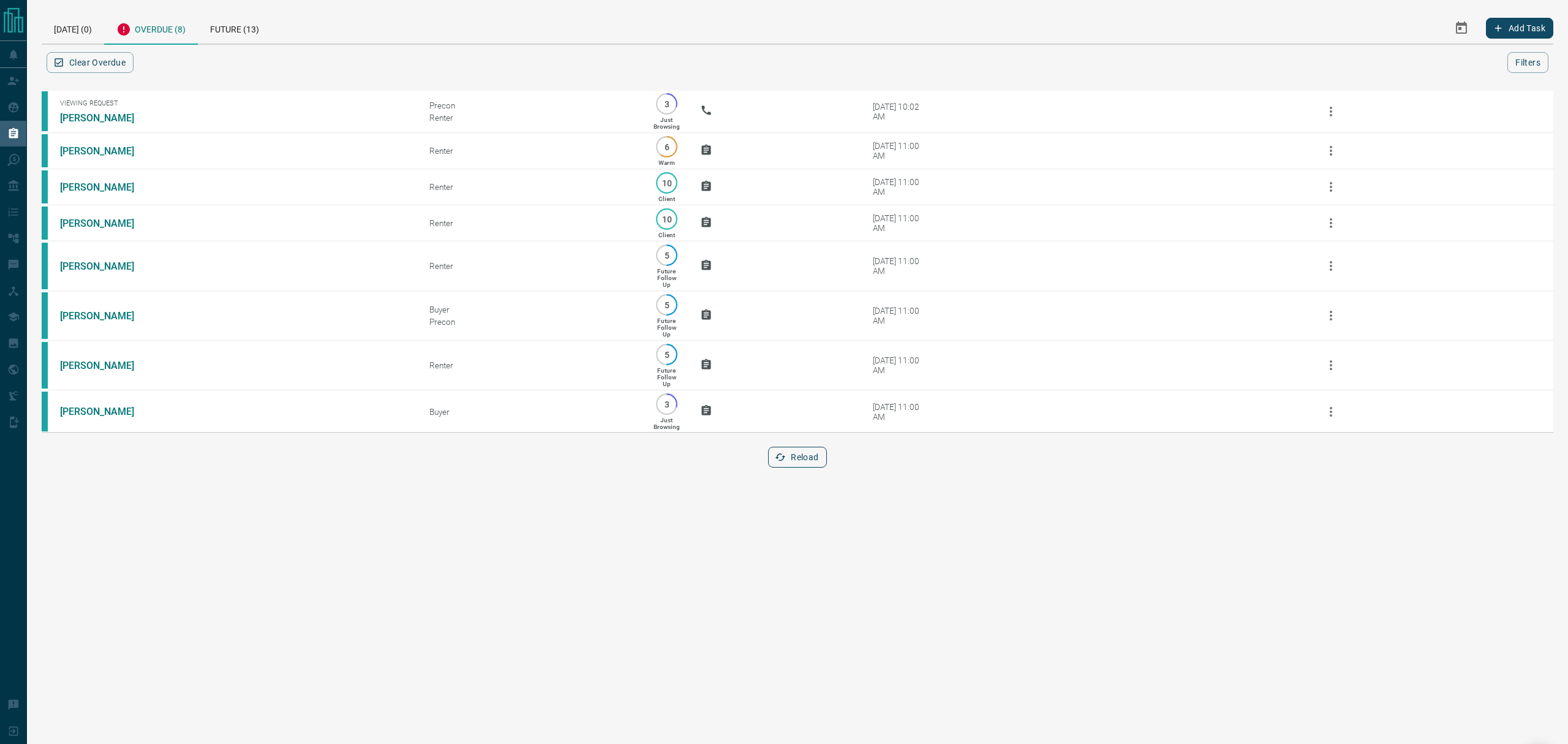
click at [797, 468] on button "Reload" at bounding box center [797, 457] width 58 height 21
click at [79, 30] on div "[DATE] (0)" at bounding box center [72, 28] width 62 height 32
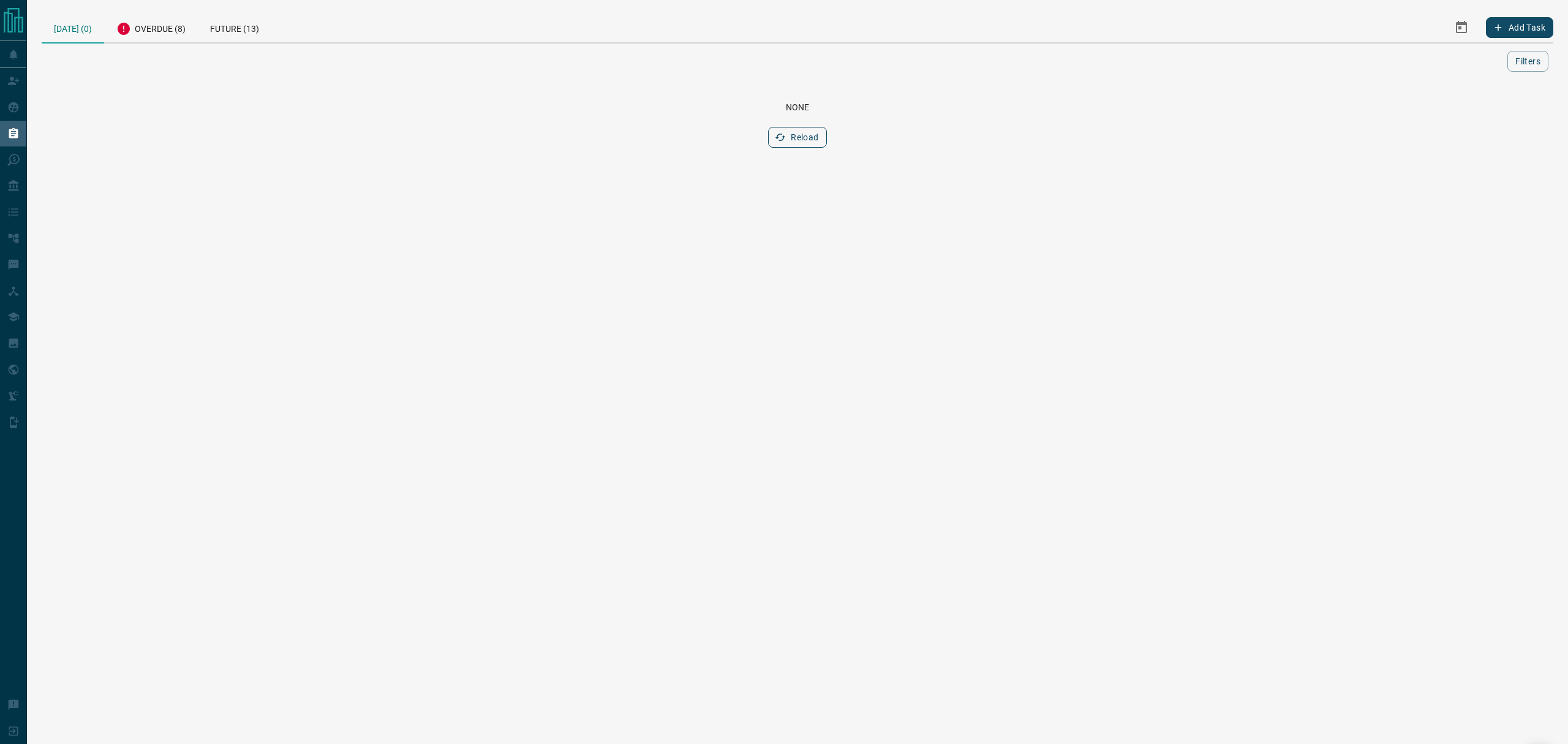
click at [797, 134] on button "Reload" at bounding box center [797, 137] width 58 height 21
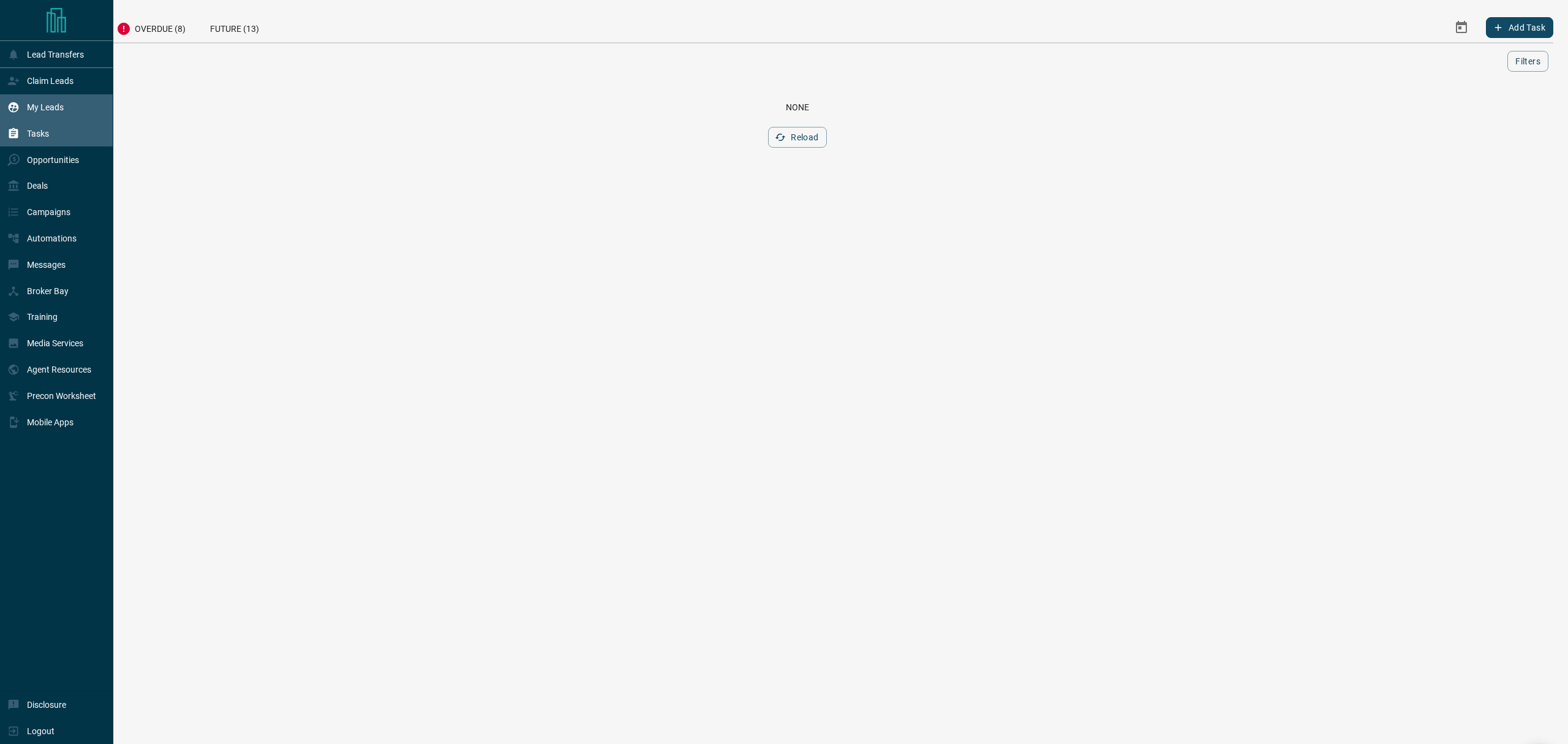
click at [10, 113] on icon at bounding box center [13, 107] width 12 height 12
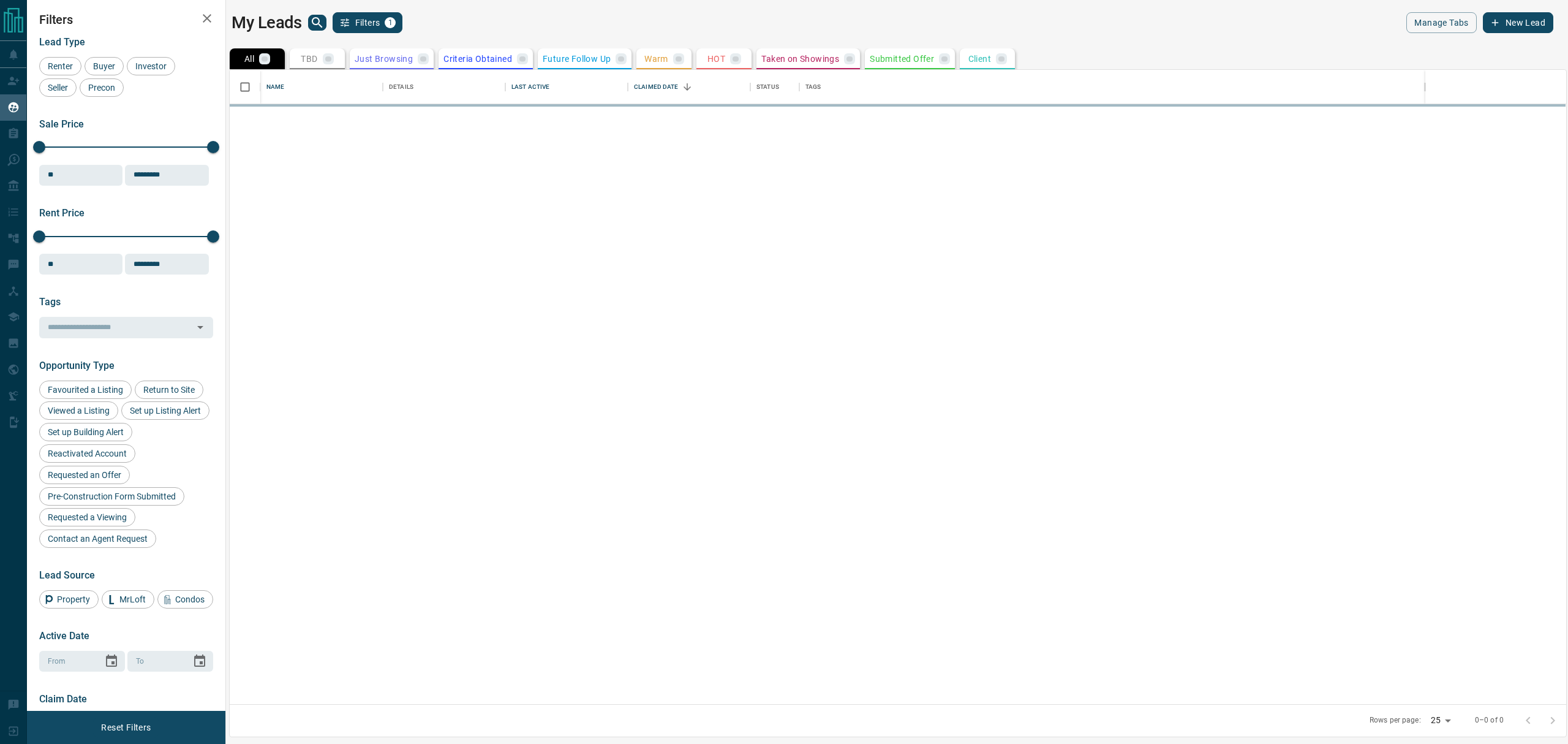
click at [318, 29] on icon "search button" at bounding box center [317, 23] width 15 height 15
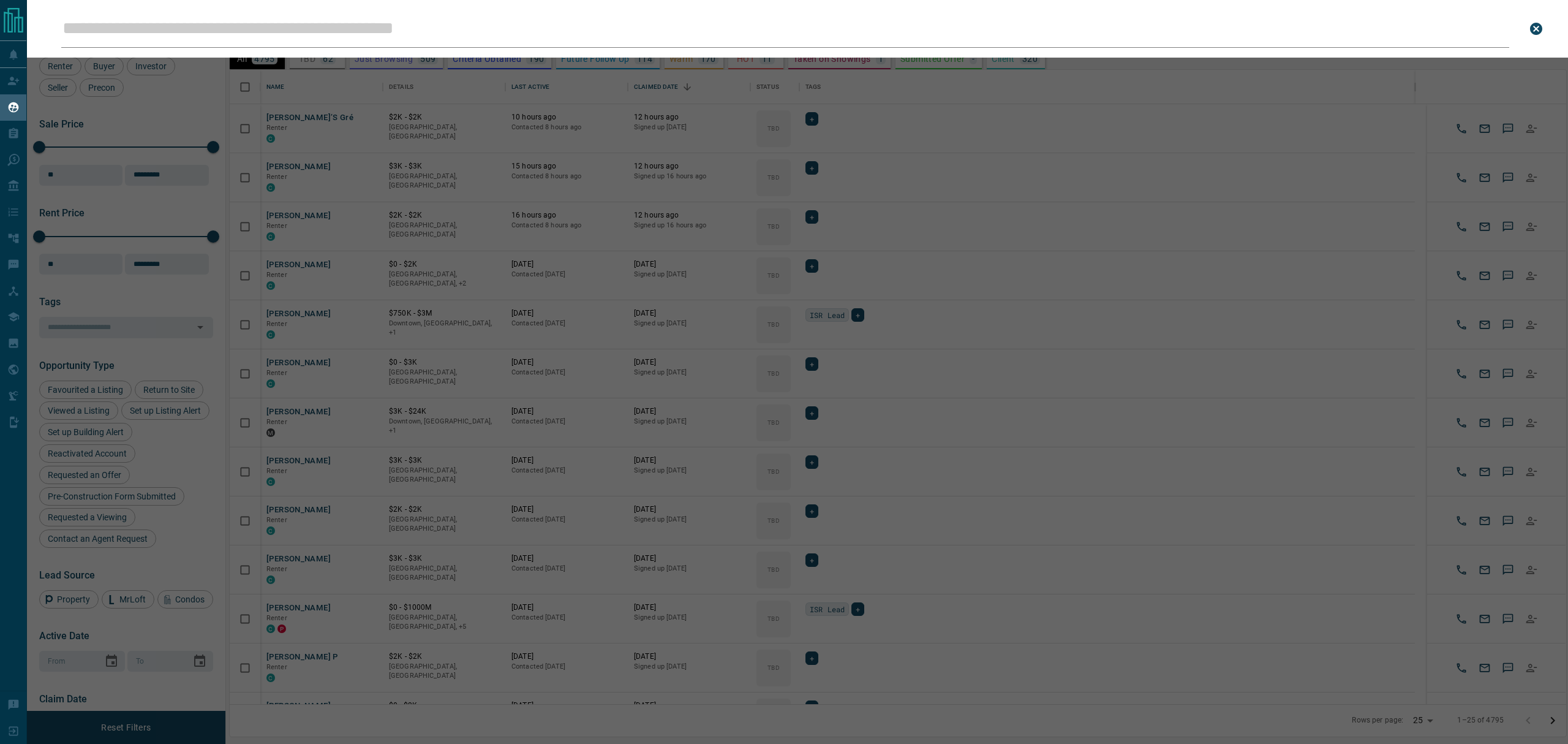
scroll to position [621, 1323]
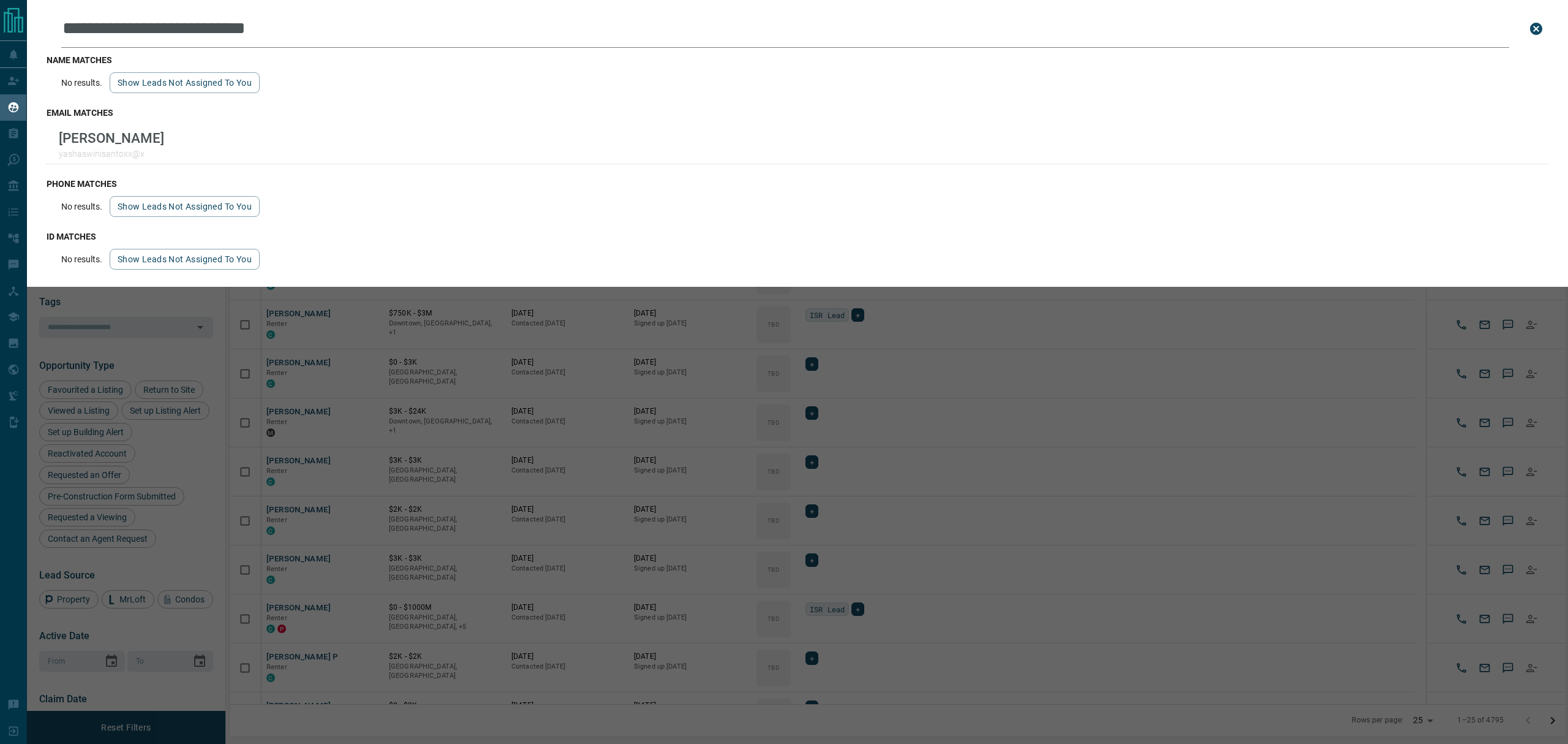
click at [208, 32] on input "**********" at bounding box center [785, 28] width 1448 height 38
paste input "text"
type input "**********"
